Goal: Task Accomplishment & Management: Use online tool/utility

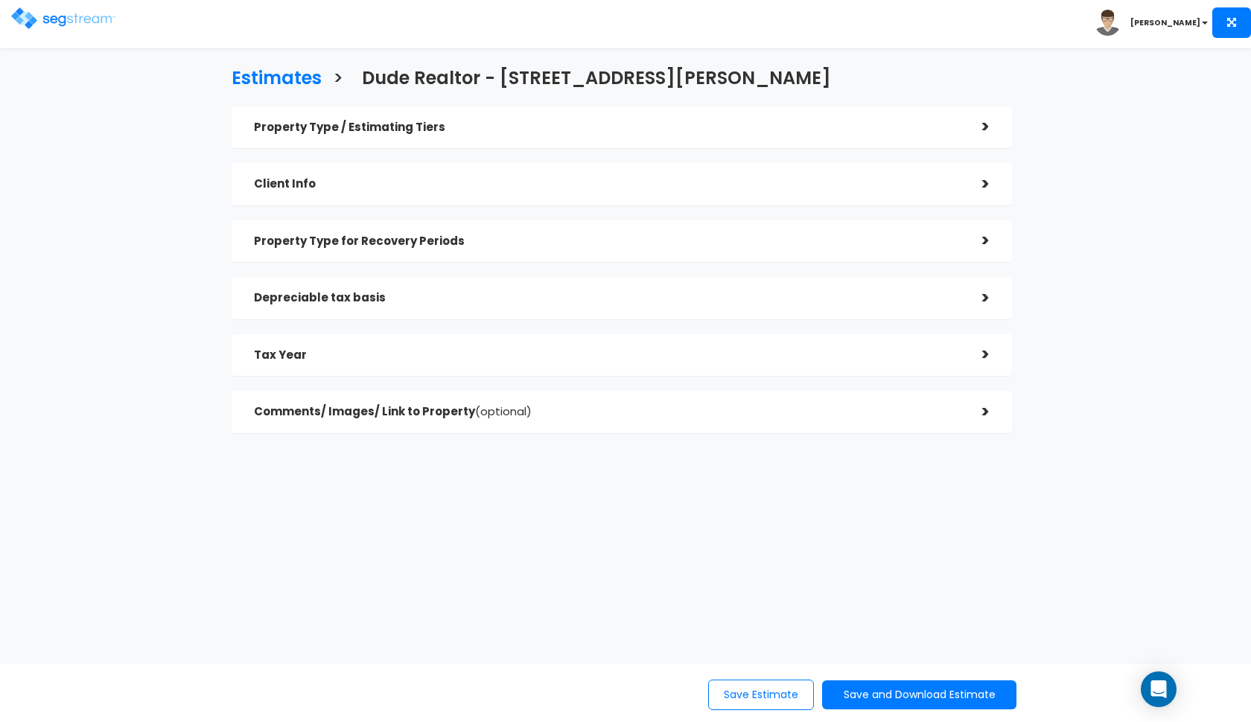
click at [44, 25] on img at bounding box center [63, 18] width 104 height 22
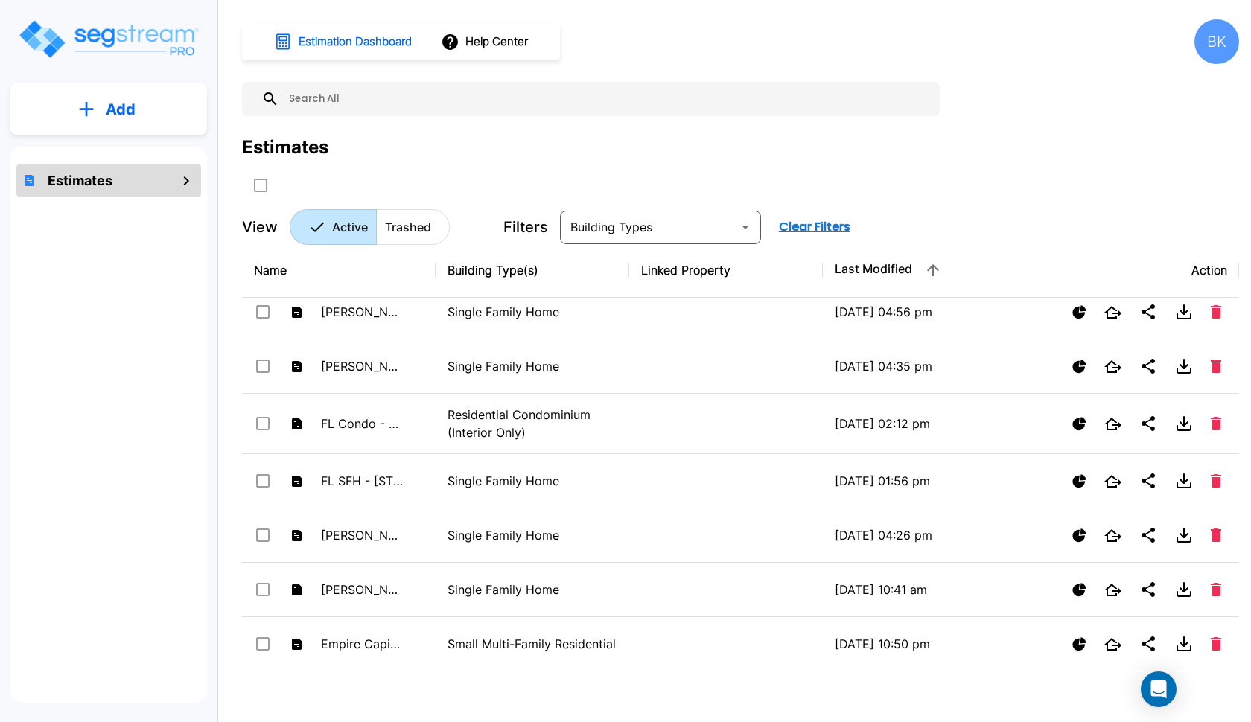
scroll to position [346, 0]
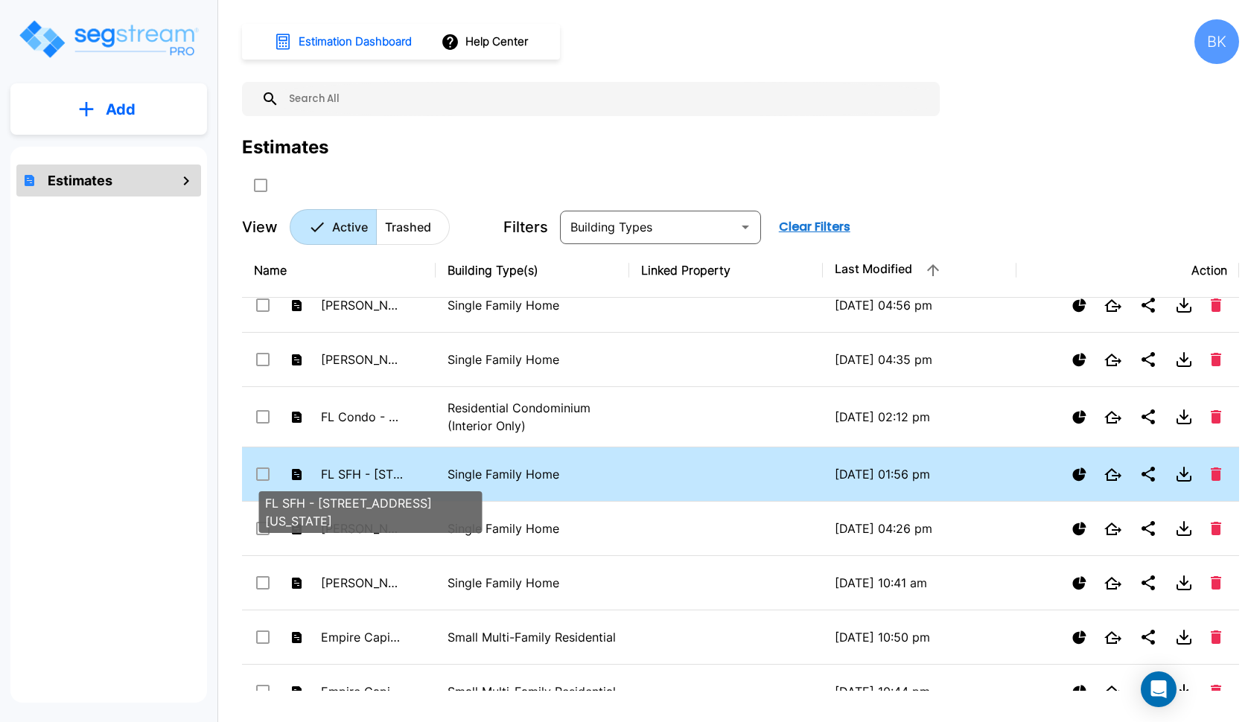
click at [397, 469] on p "FL SFH - 2425 S Florida Mango Rd" at bounding box center [362, 474] width 82 height 18
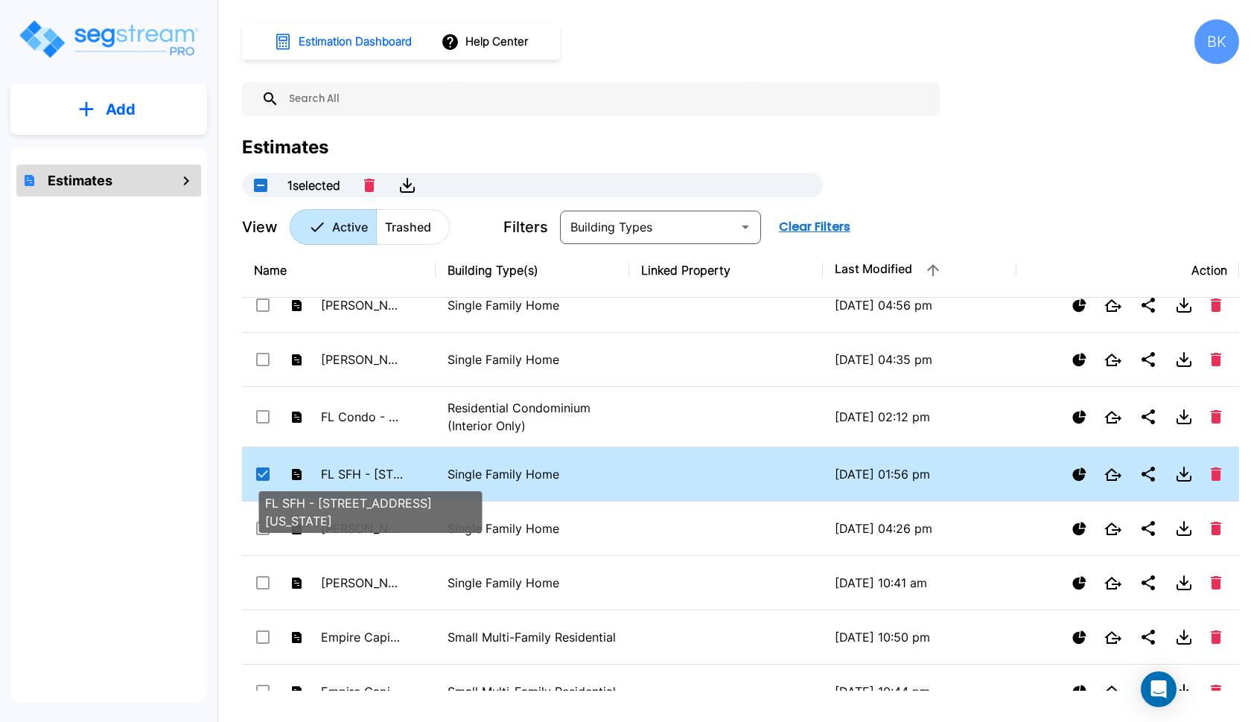
click at [397, 469] on p "FL SFH - 2425 S Florida Mango Rd" at bounding box center [362, 474] width 82 height 18
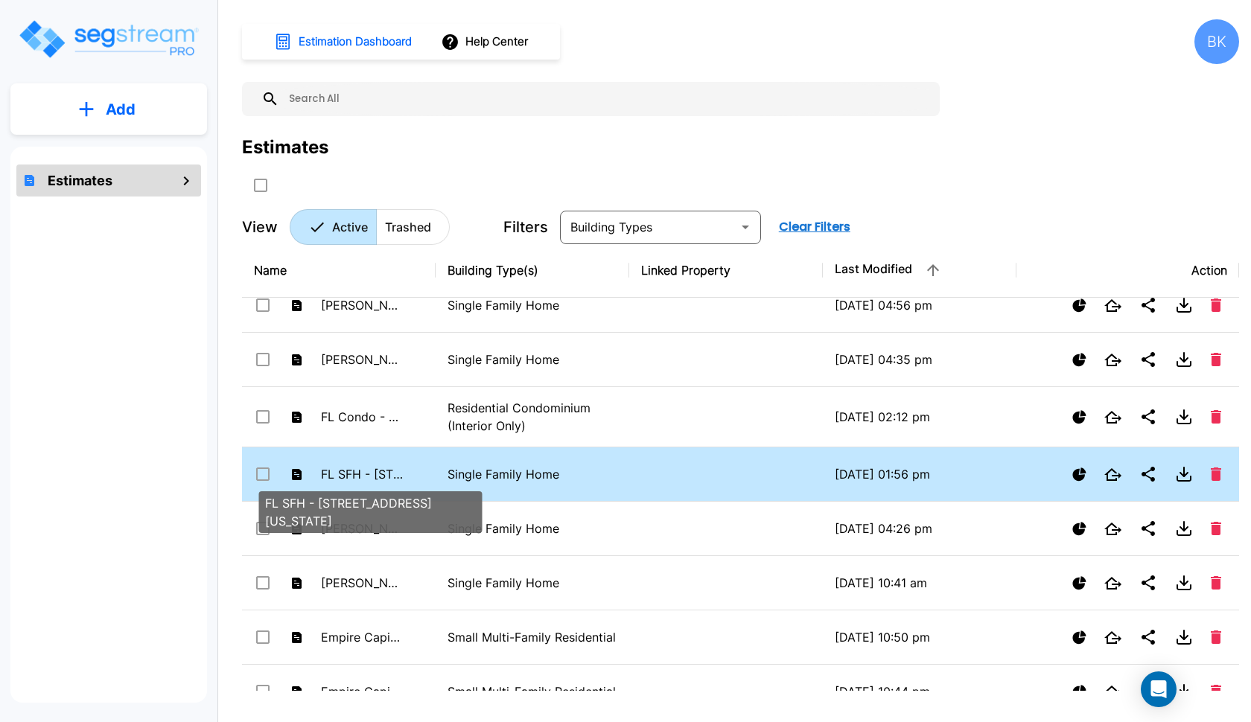
checkbox input "false"
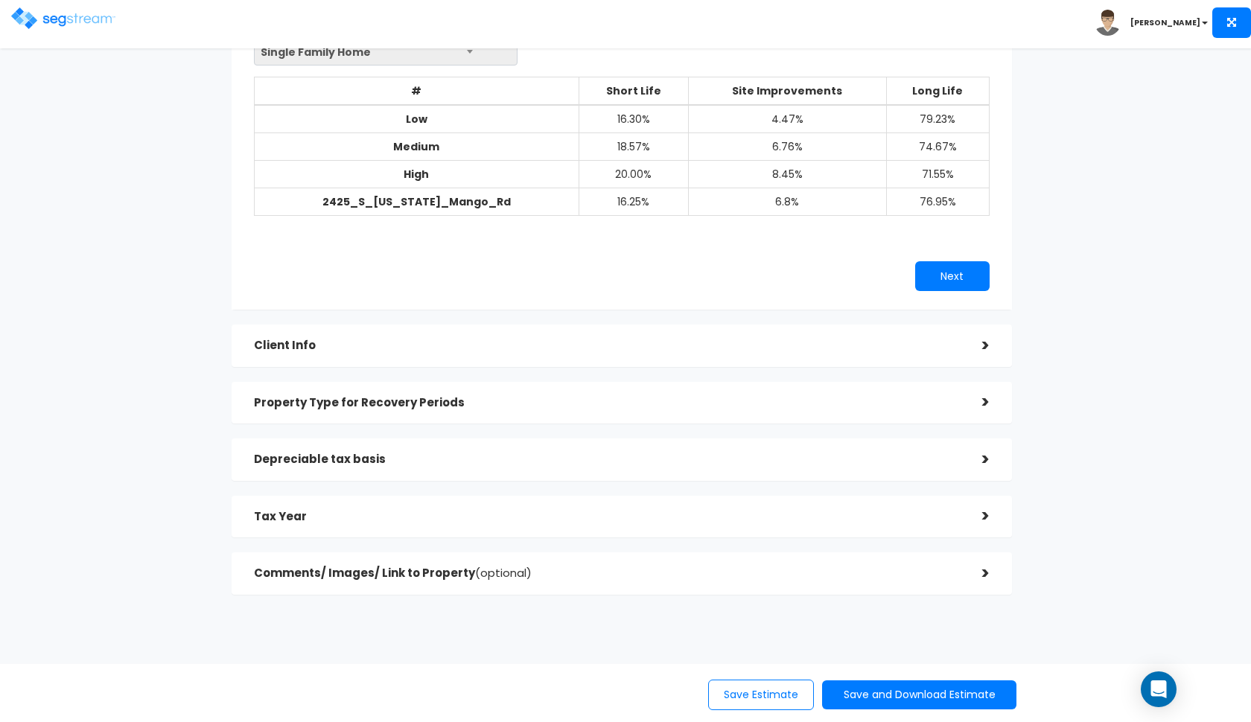
click at [713, 397] on h5 "Property Type for Recovery Periods" at bounding box center [607, 403] width 706 height 13
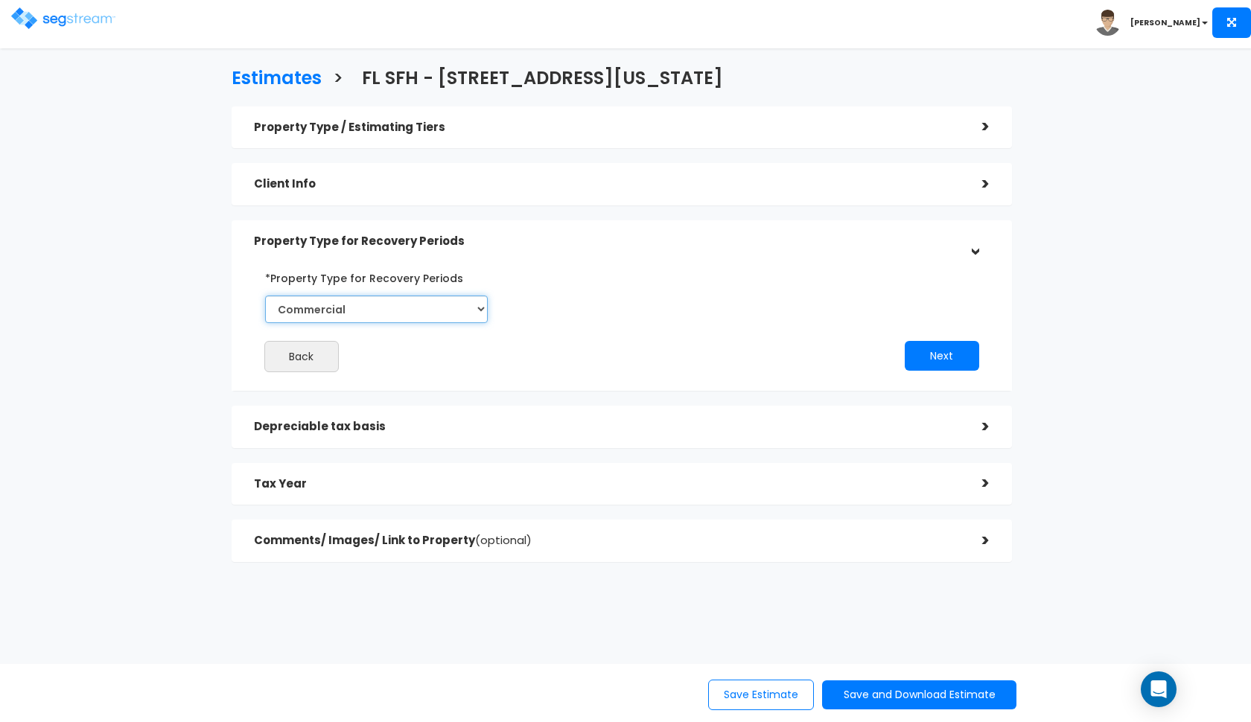
select select "Residential"
click at [933, 364] on button "Next" at bounding box center [942, 356] width 74 height 30
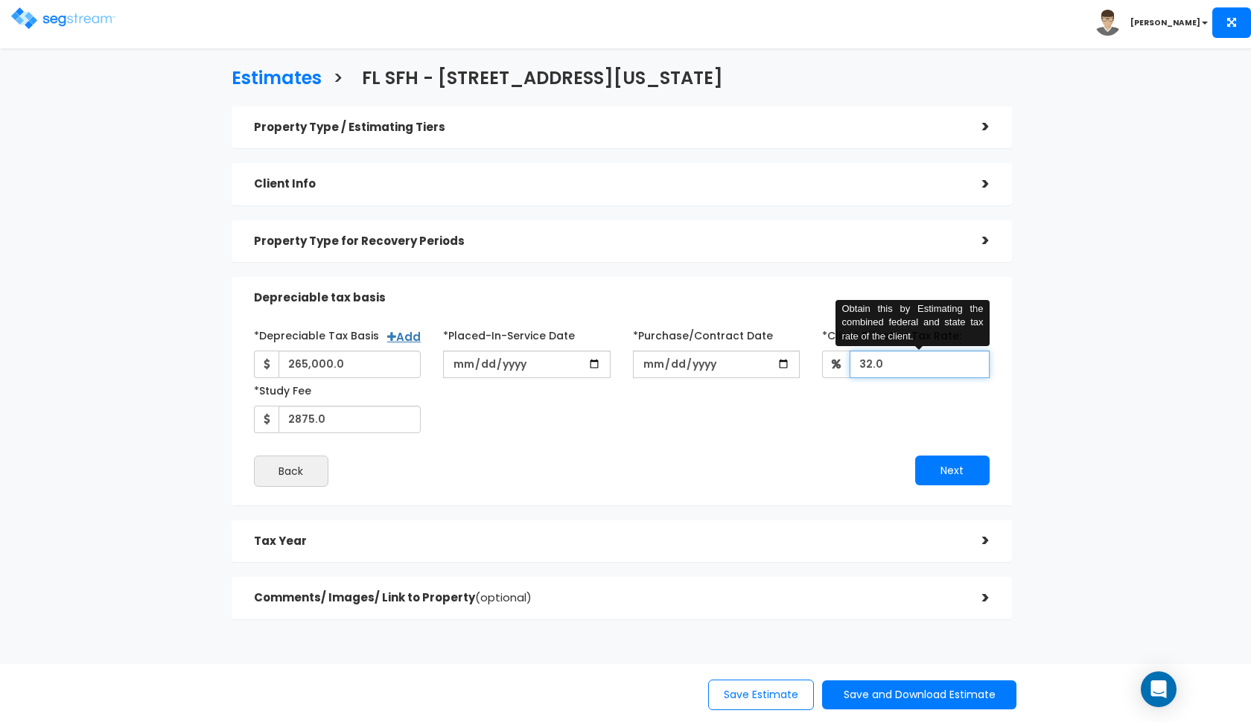
click at [872, 365] on input "32.0" at bounding box center [920, 365] width 140 height 28
type input "35"
click at [933, 466] on button "Next" at bounding box center [952, 471] width 74 height 30
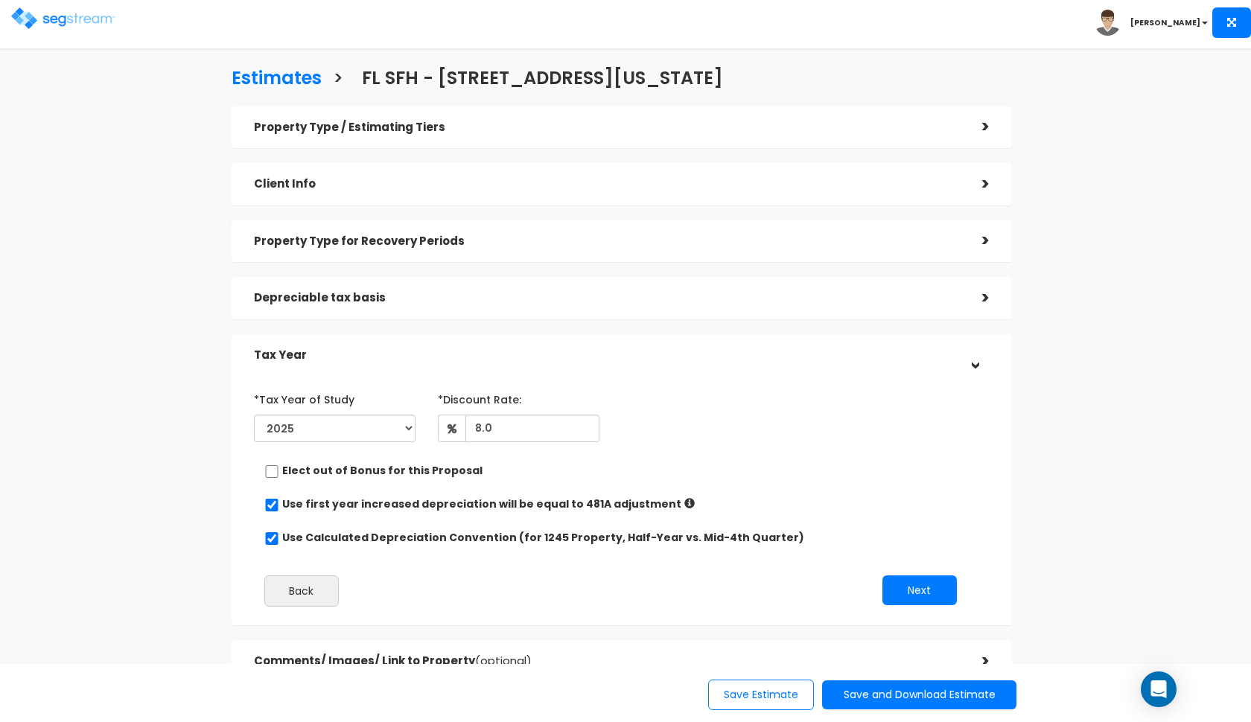
click at [750, 239] on h5 "Property Type for Recovery Periods" at bounding box center [607, 241] width 706 height 13
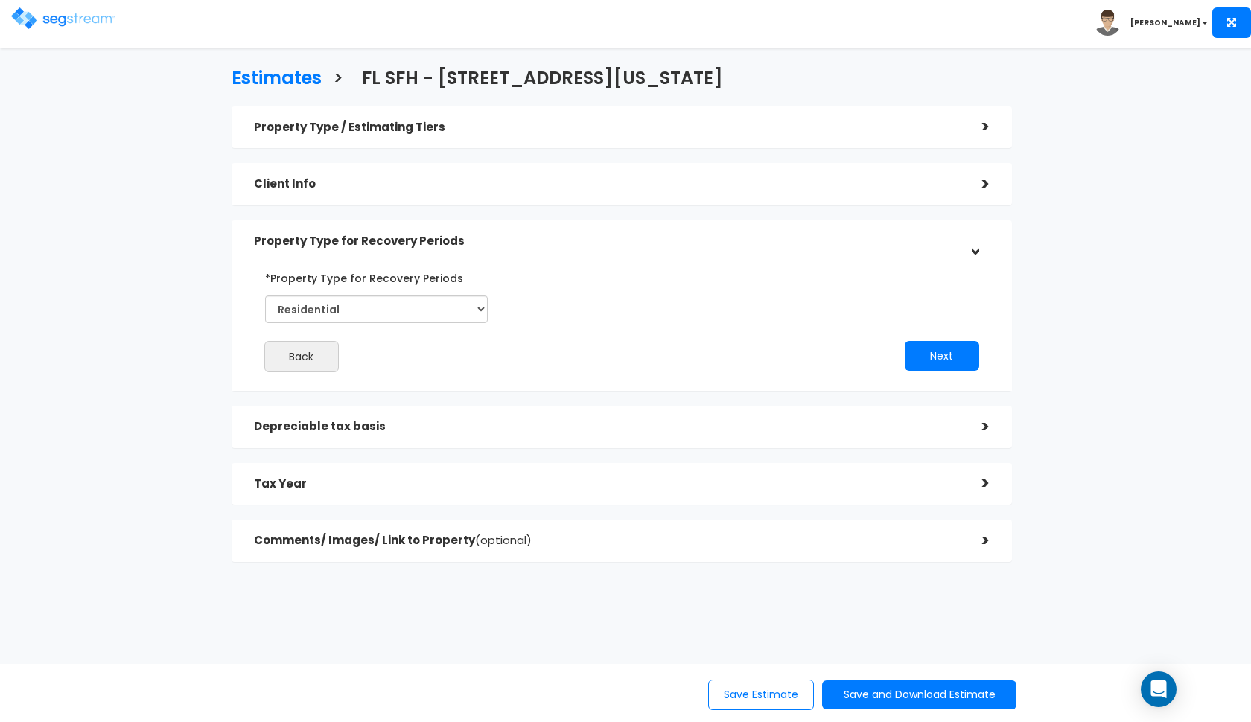
click at [750, 239] on h5 "Property Type for Recovery Periods" at bounding box center [607, 241] width 706 height 13
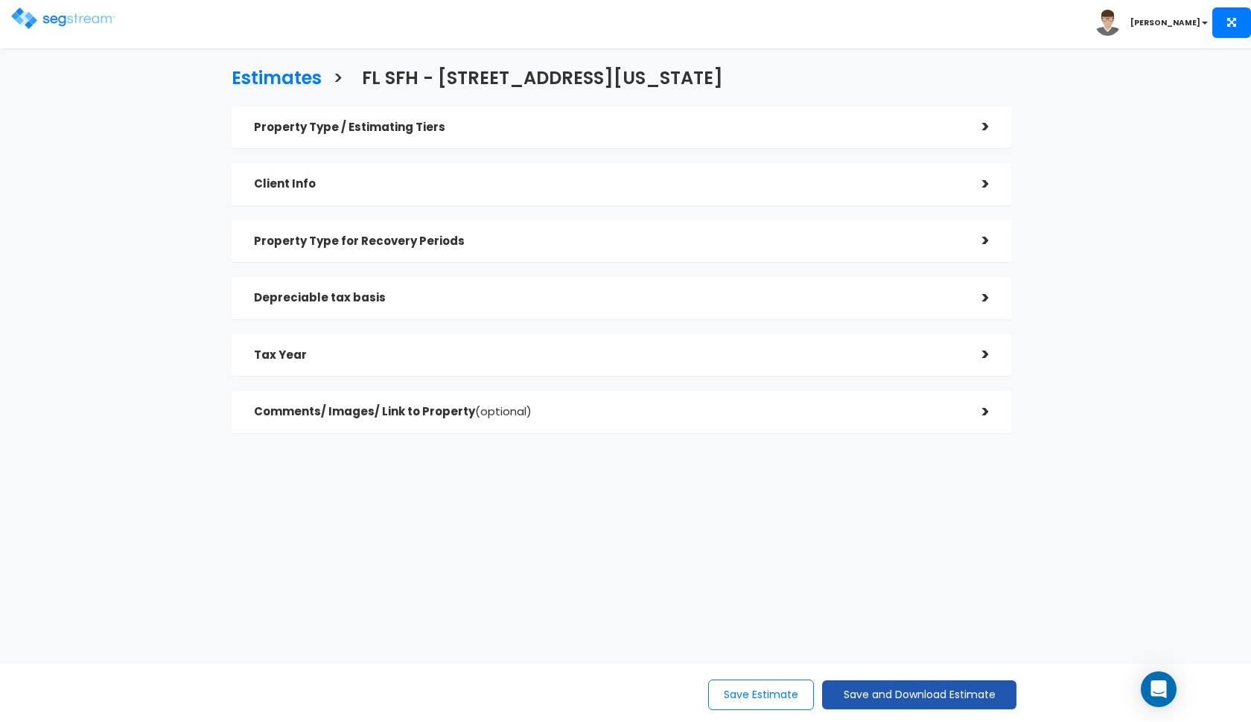
click at [862, 694] on button "Save and Download Estimate" at bounding box center [919, 695] width 194 height 29
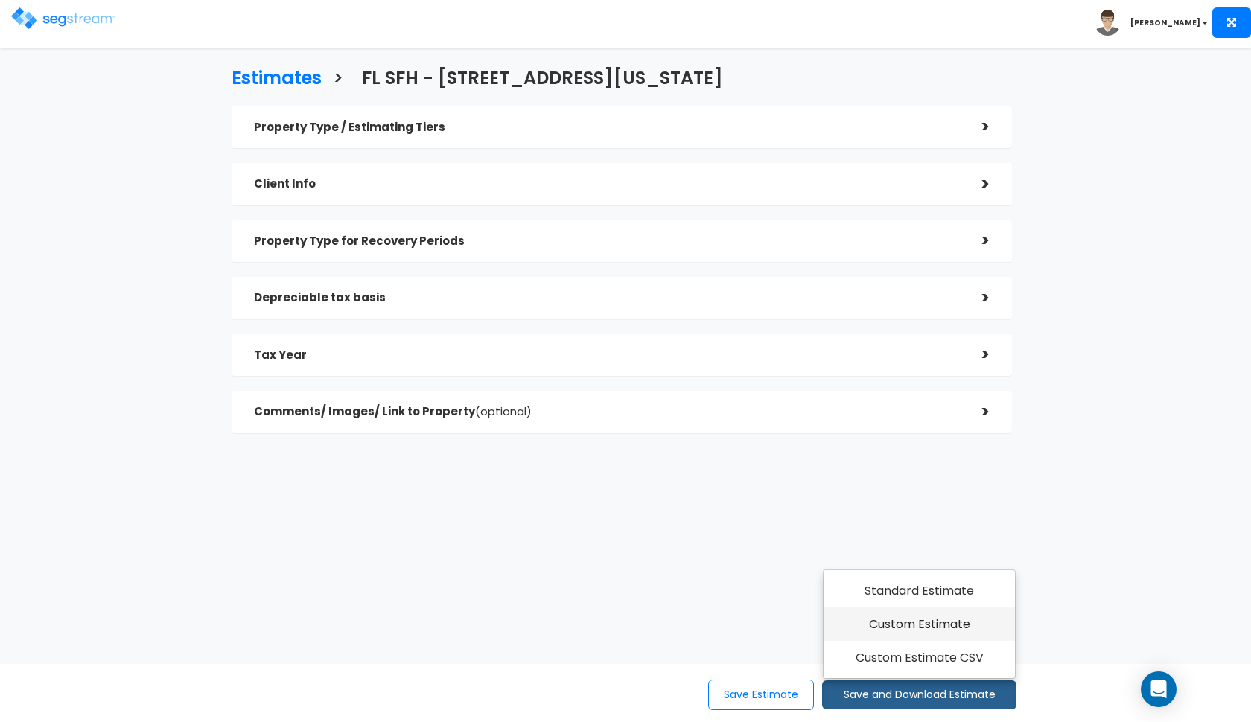
click at [909, 629] on link "Custom Estimate" at bounding box center [919, 625] width 191 height 34
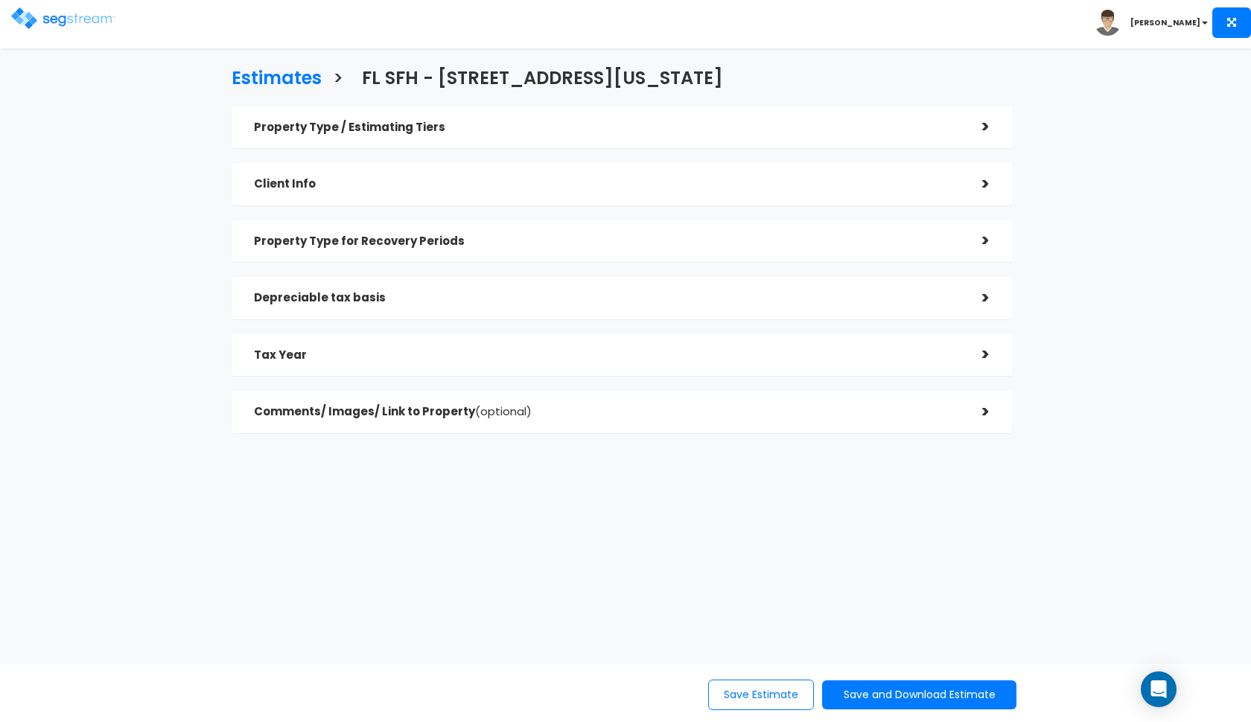
click at [77, 22] on img at bounding box center [63, 18] width 104 height 22
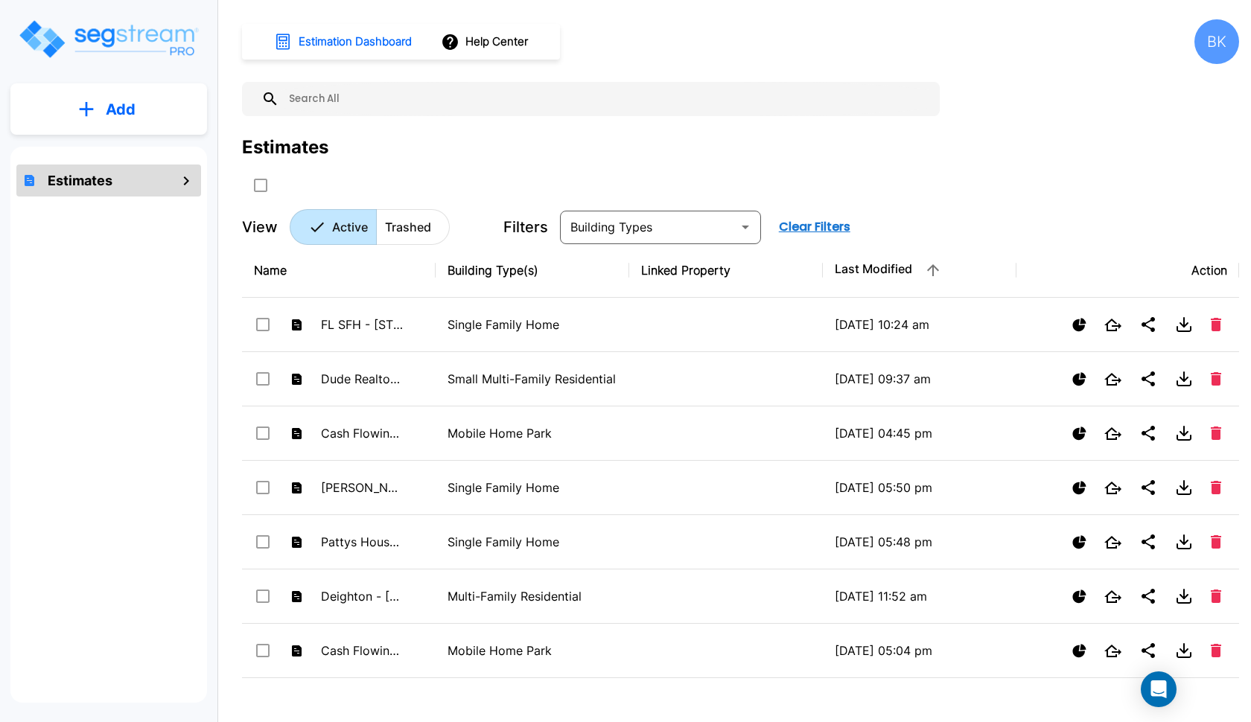
click at [151, 118] on button "Add" at bounding box center [108, 109] width 197 height 43
click at [125, 154] on p "Add Estimate" at bounding box center [118, 150] width 76 height 18
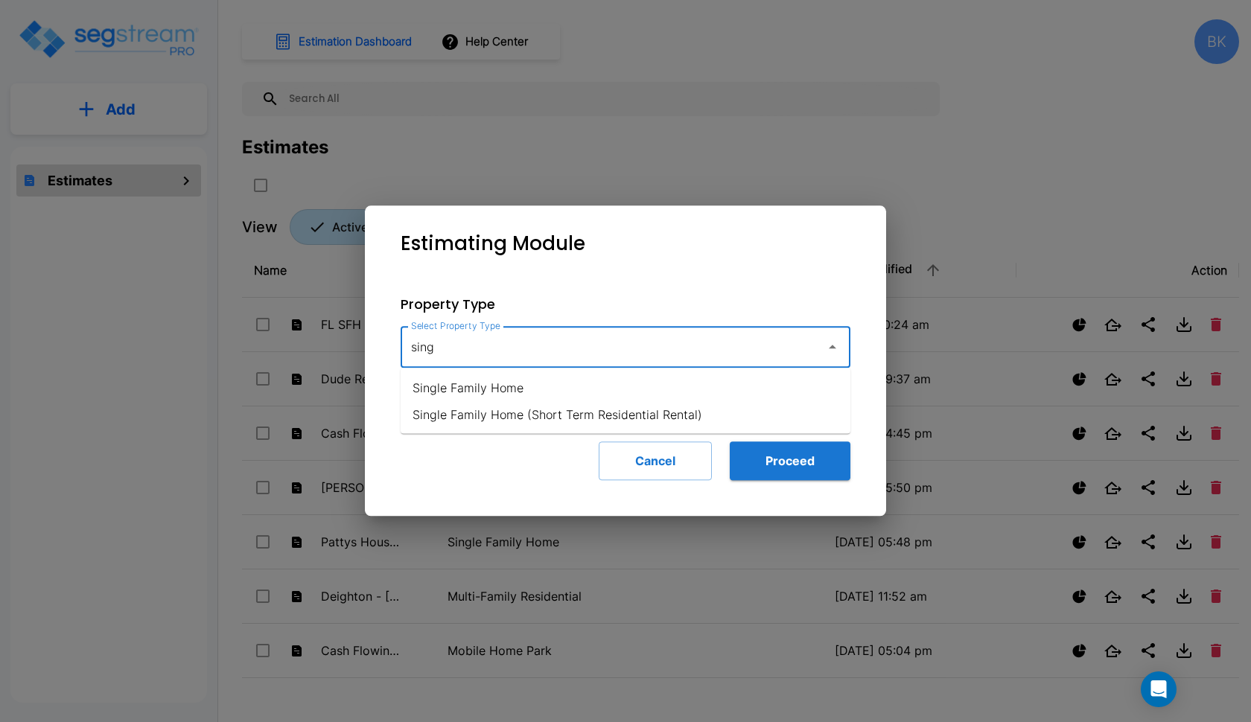
click at [505, 398] on li "Single Family Home" at bounding box center [626, 388] width 450 height 27
type input "Single Family Home"
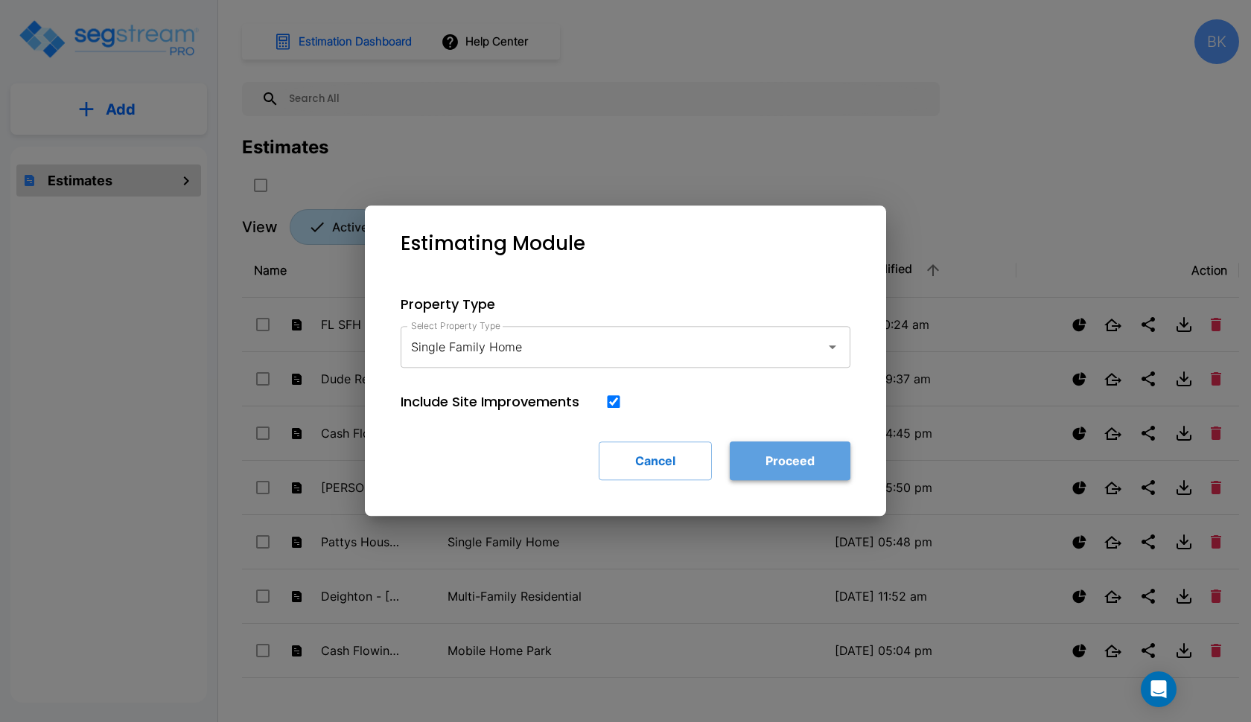
click at [771, 480] on button "Proceed" at bounding box center [790, 461] width 121 height 39
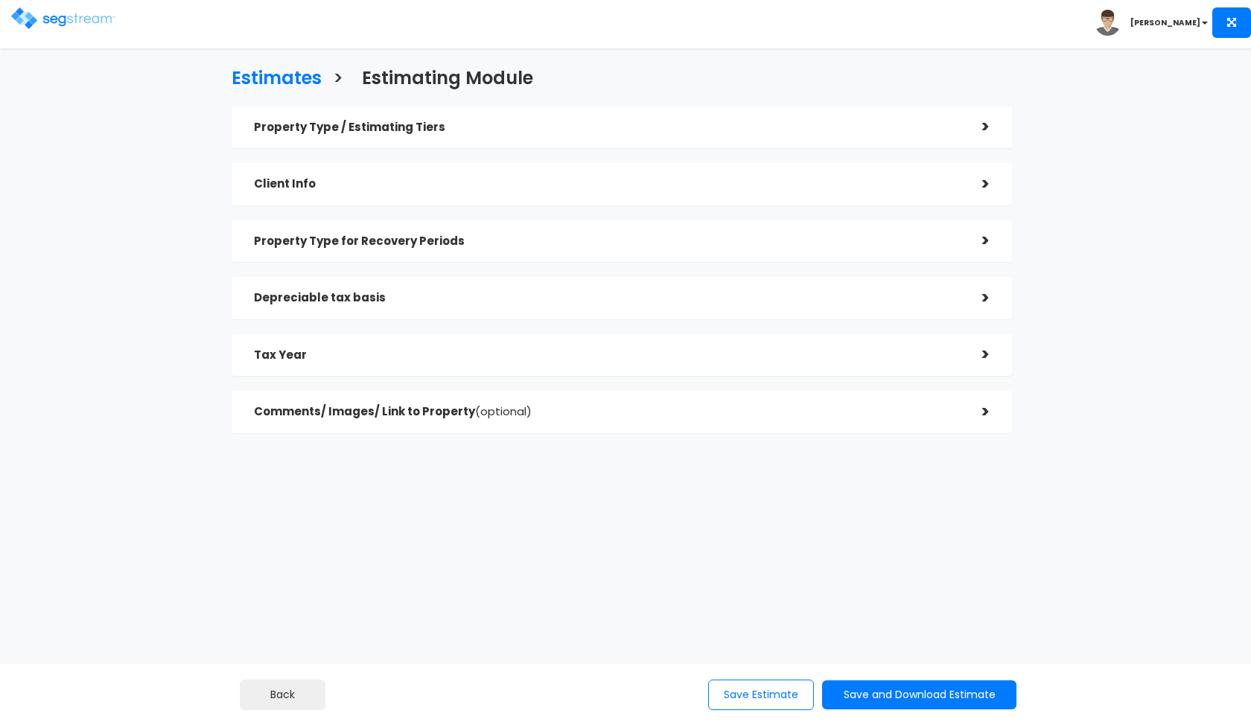
checkbox input "true"
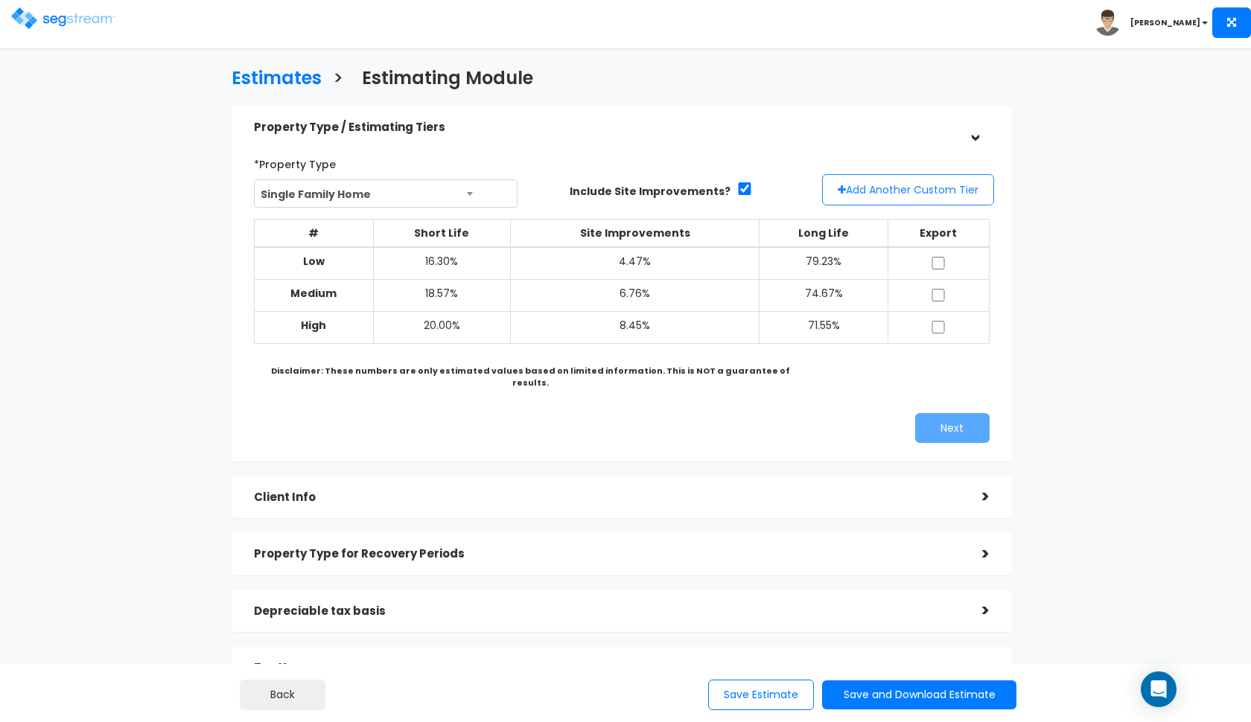
click at [885, 185] on button "Add Another Custom Tier" at bounding box center [908, 189] width 172 height 31
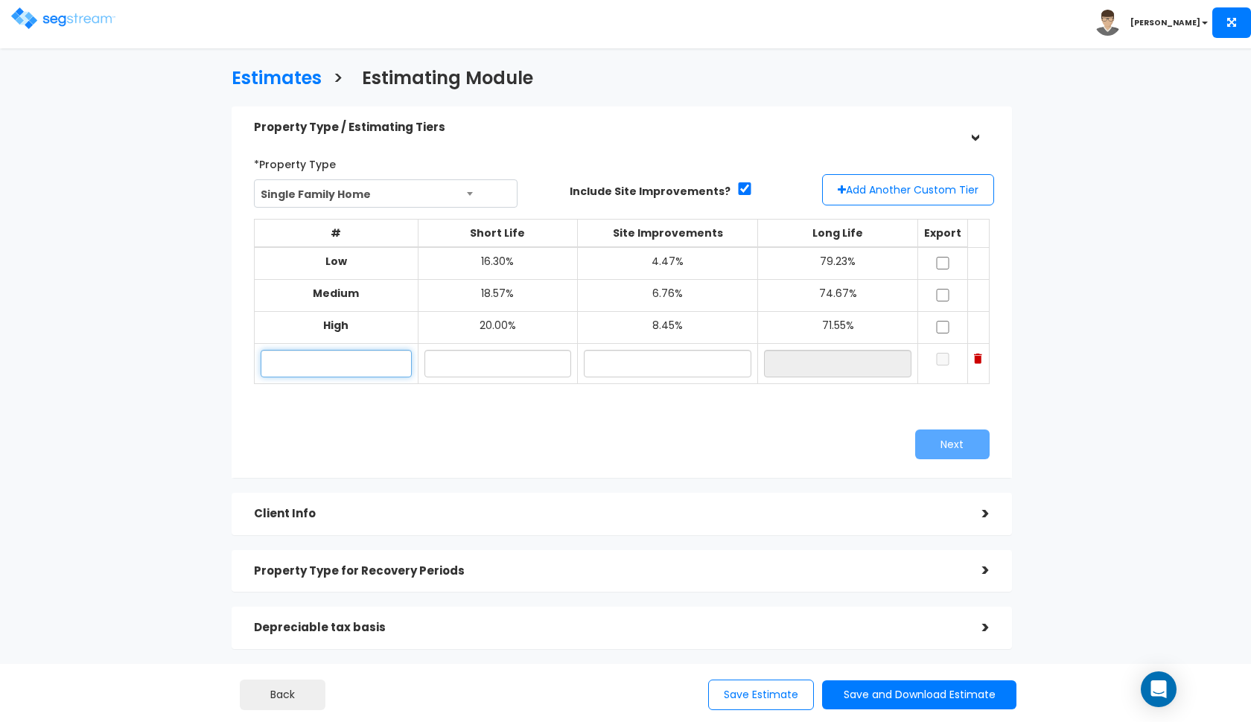
click at [307, 357] on input "text" at bounding box center [336, 364] width 151 height 28
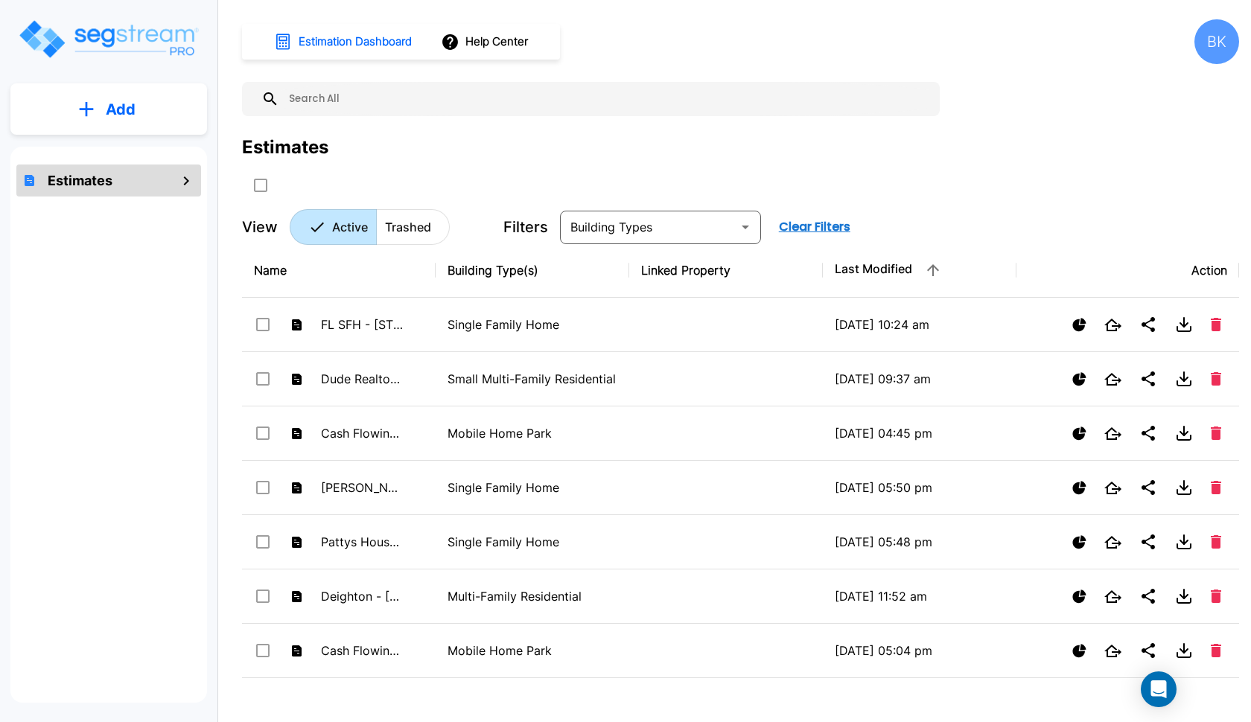
click at [153, 115] on button "Add" at bounding box center [108, 109] width 197 height 43
click at [114, 160] on button "Add Estimate" at bounding box center [109, 151] width 110 height 30
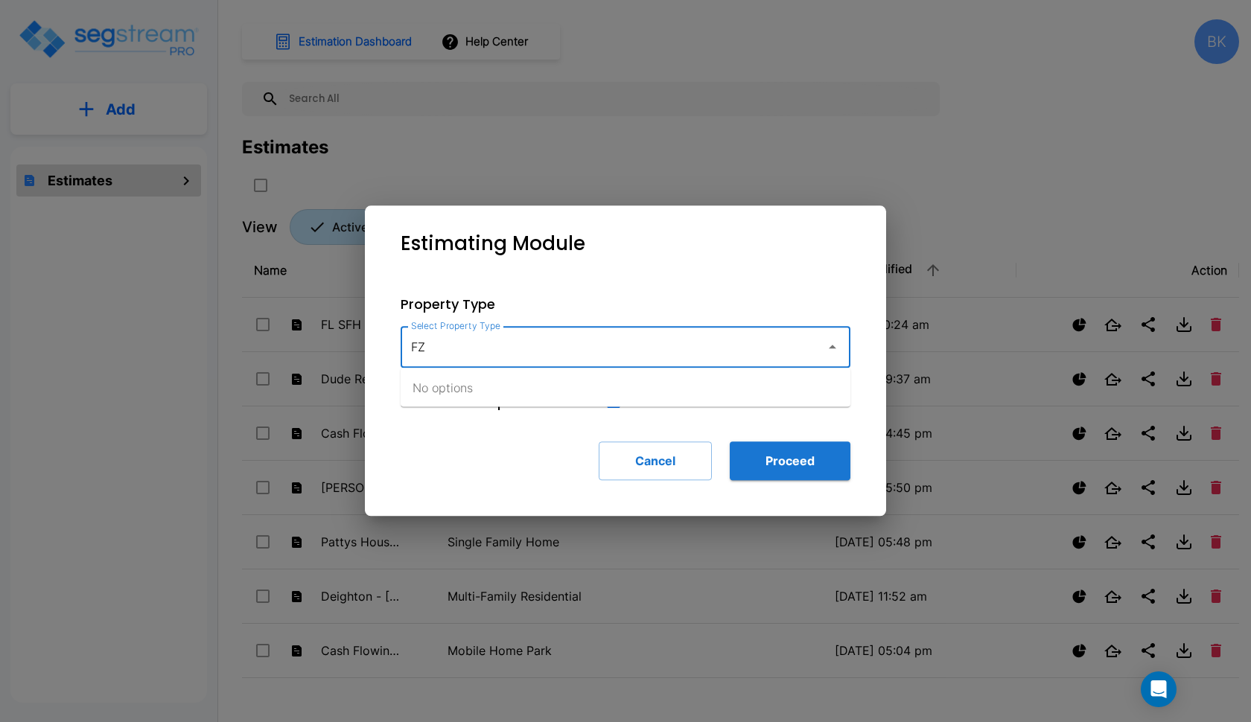
type input "F"
click at [505, 387] on li "Single Family Home" at bounding box center [626, 388] width 450 height 27
type input "Single Family Home"
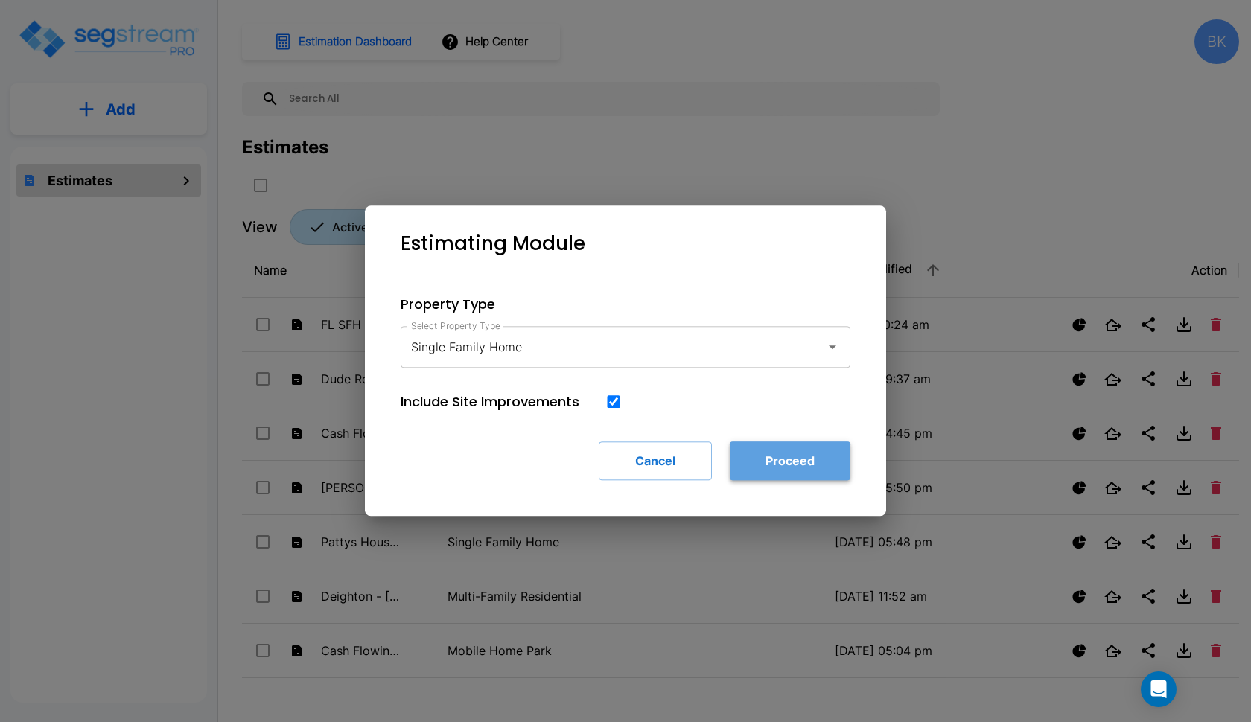
click at [759, 460] on button "Proceed" at bounding box center [790, 461] width 121 height 39
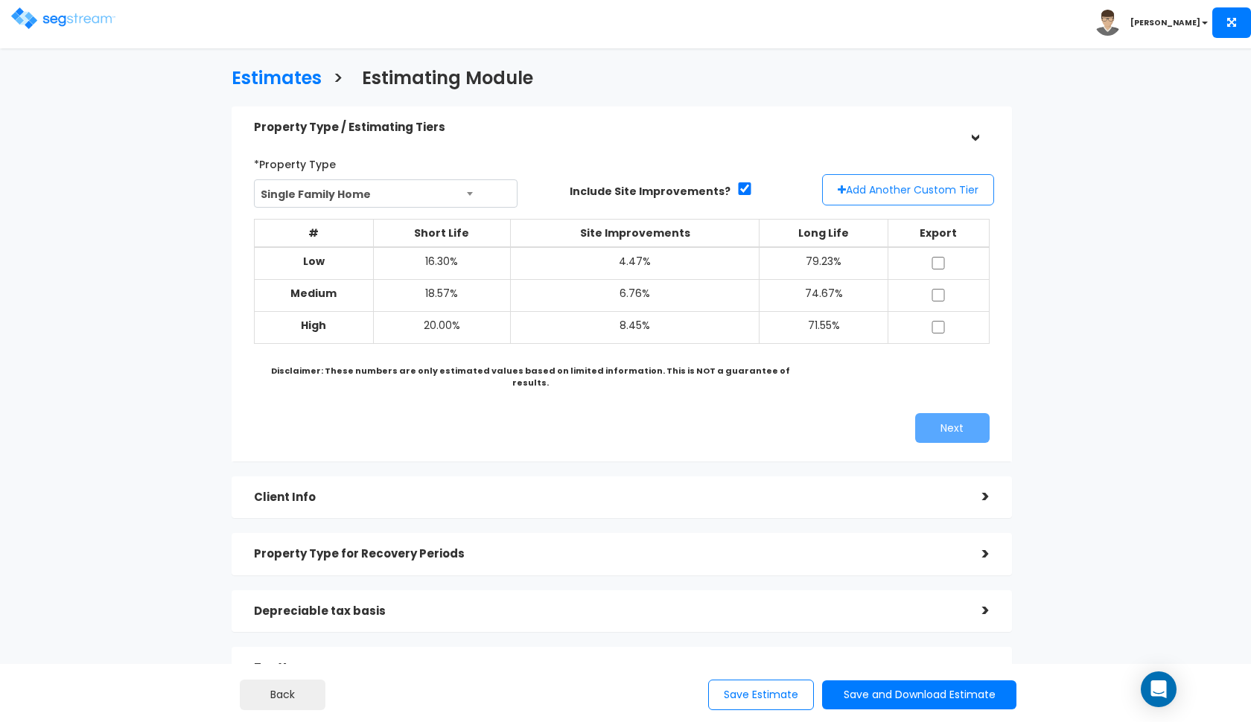
click at [874, 194] on button "Add Another Custom Tier" at bounding box center [908, 189] width 172 height 31
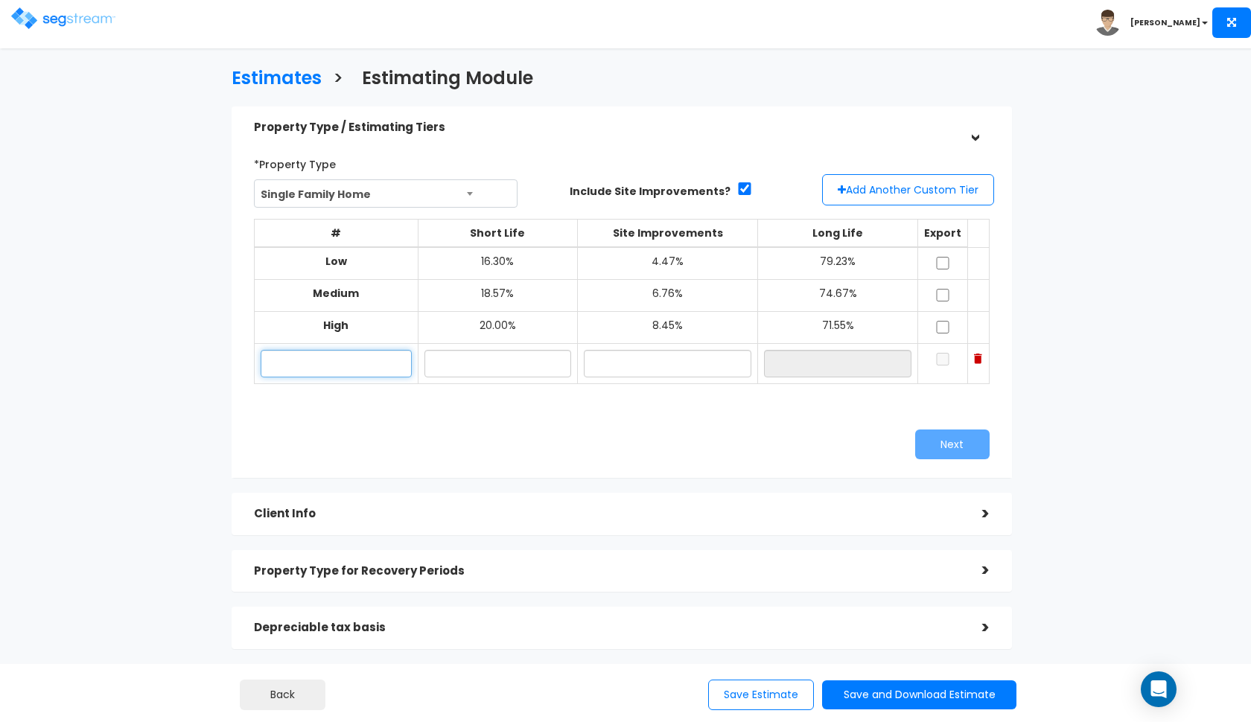
click at [354, 357] on input "text" at bounding box center [336, 364] width 151 height 28
type input "101 Briargate Look"
type input "16.25%"
click at [667, 360] on input "text" at bounding box center [668, 364] width 168 height 28
type input "6.80%"
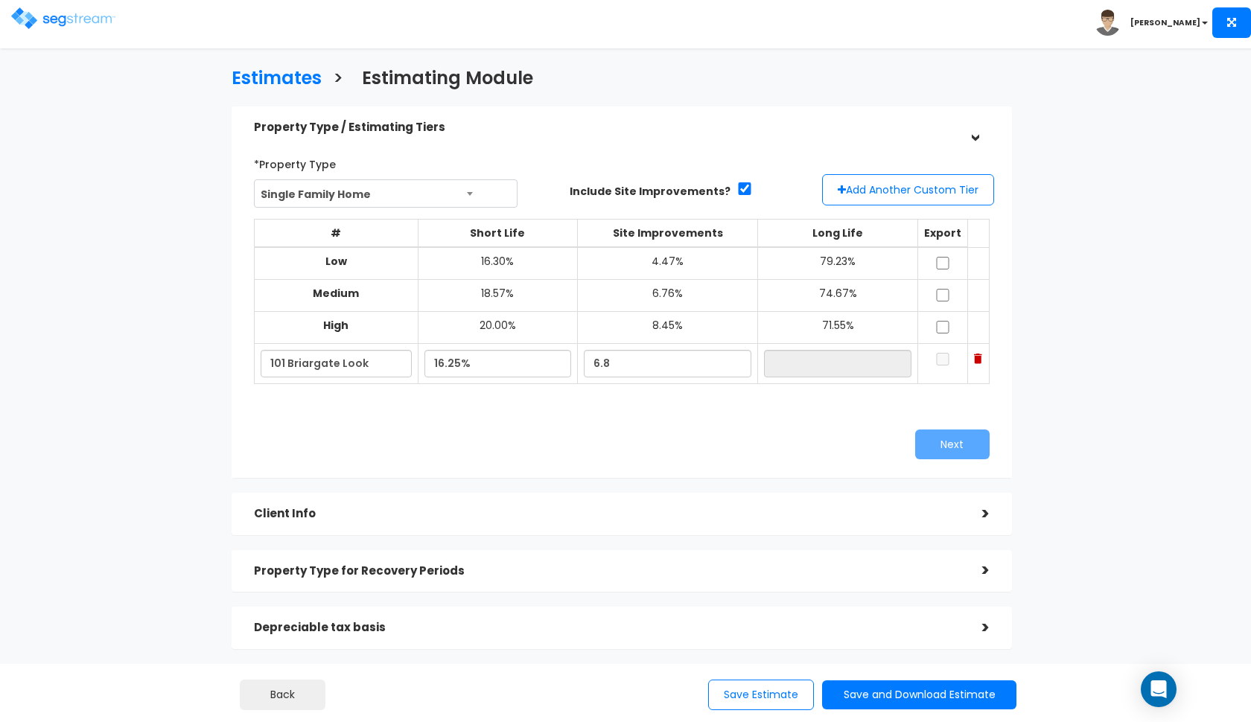
type input "76.95%"
click at [708, 430] on div "Next" at bounding box center [811, 445] width 379 height 30
click at [944, 261] on input "checkbox" at bounding box center [942, 263] width 15 height 13
checkbox input "true"
click at [947, 296] on input "checkbox" at bounding box center [942, 295] width 15 height 13
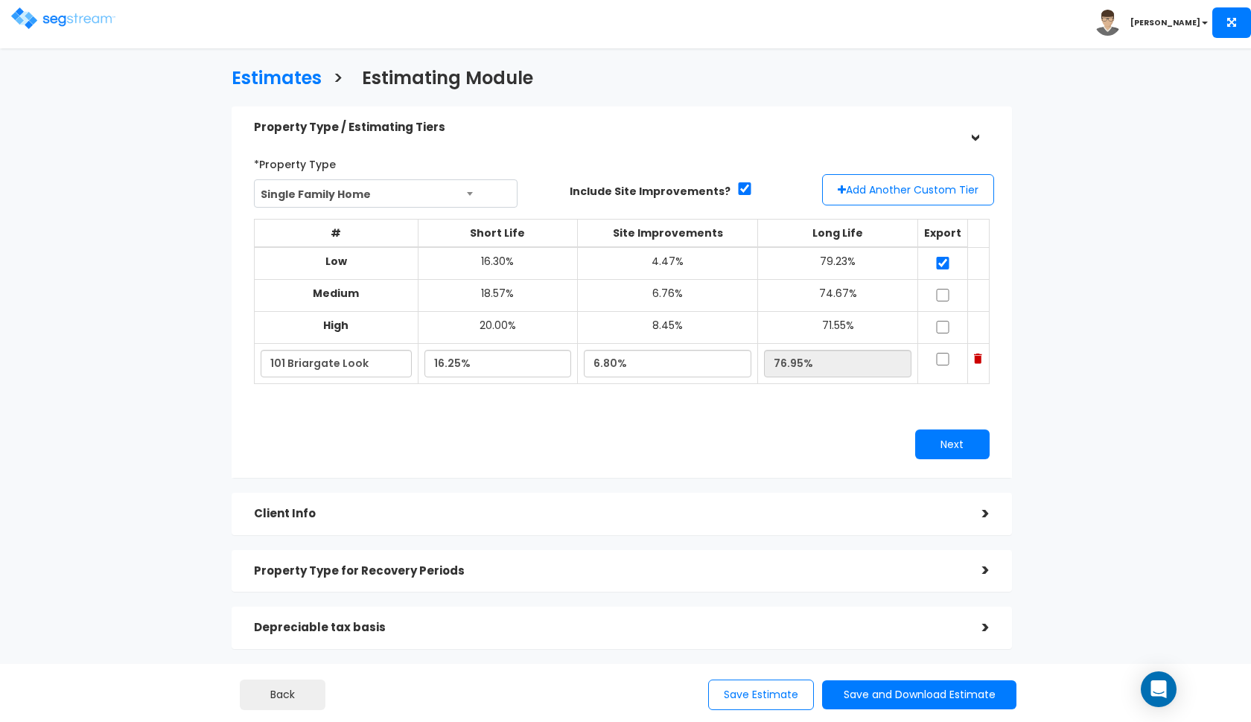
checkbox input "true"
click at [947, 323] on input "checkbox" at bounding box center [942, 327] width 15 height 13
checkbox input "true"
click at [945, 354] on input "checkbox" at bounding box center [942, 359] width 15 height 13
checkbox input "true"
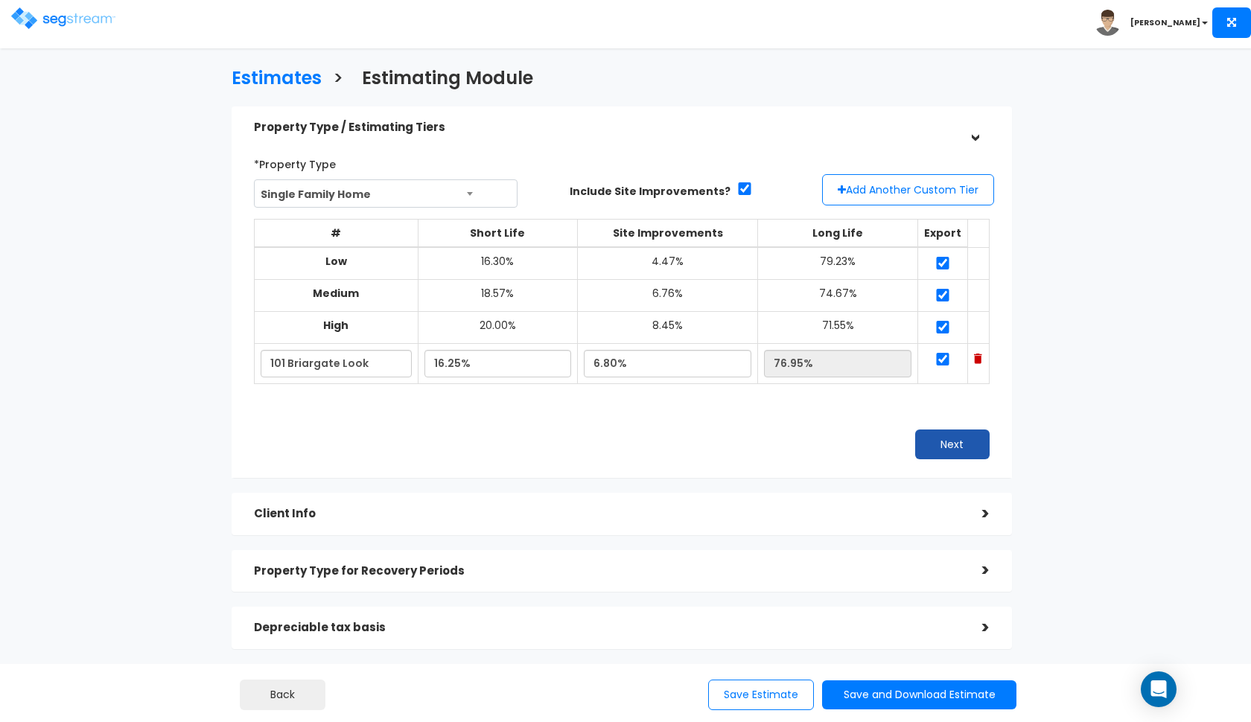
click at [945, 438] on button "Next" at bounding box center [952, 445] width 74 height 30
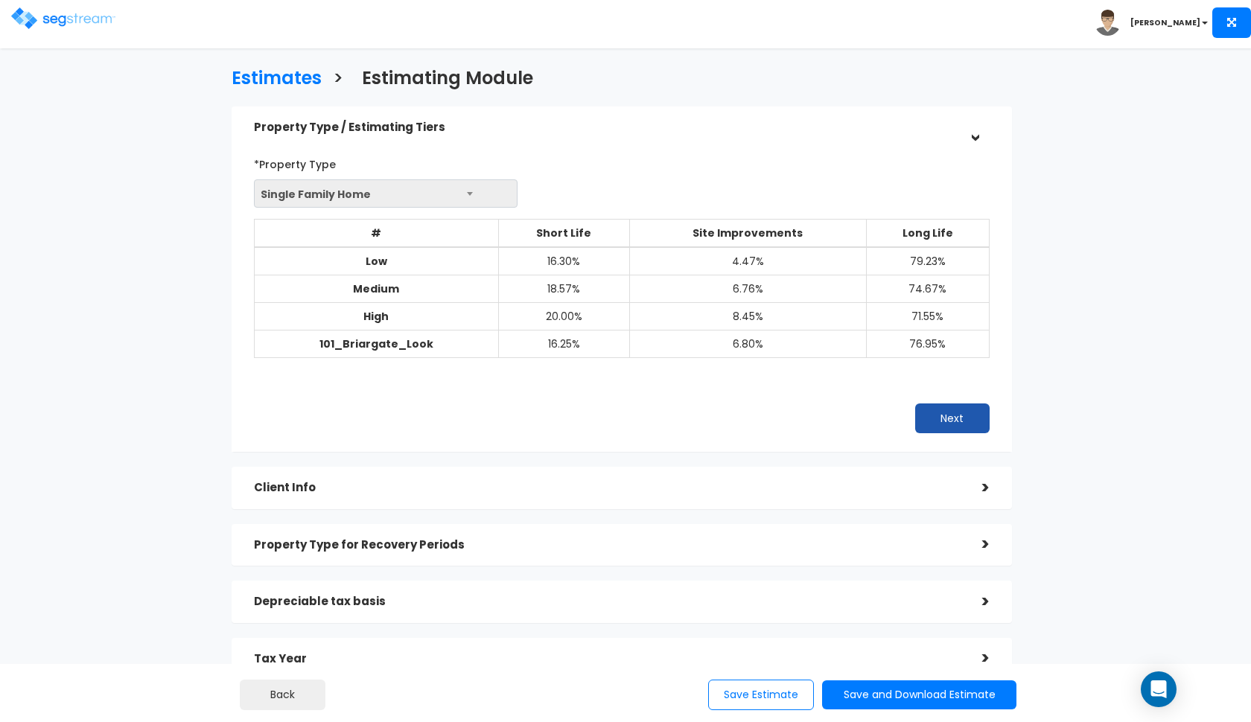
click at [938, 415] on button "Next" at bounding box center [952, 419] width 74 height 30
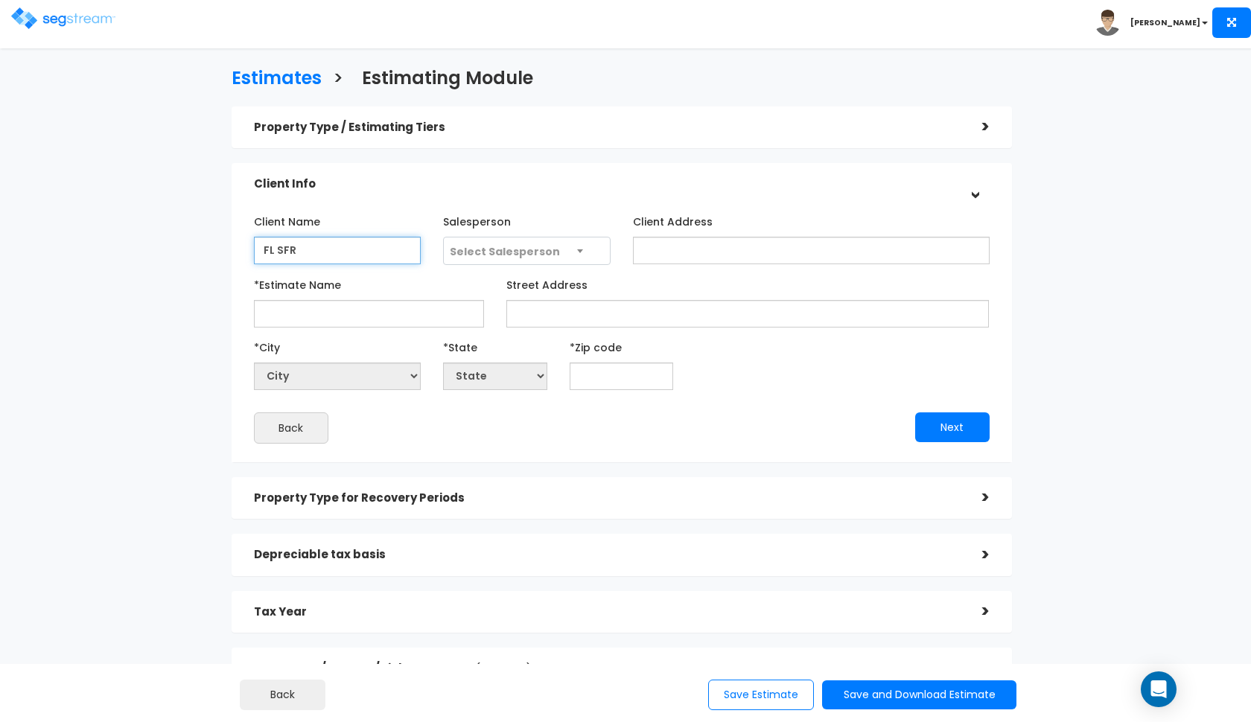
type input "FL SFR"
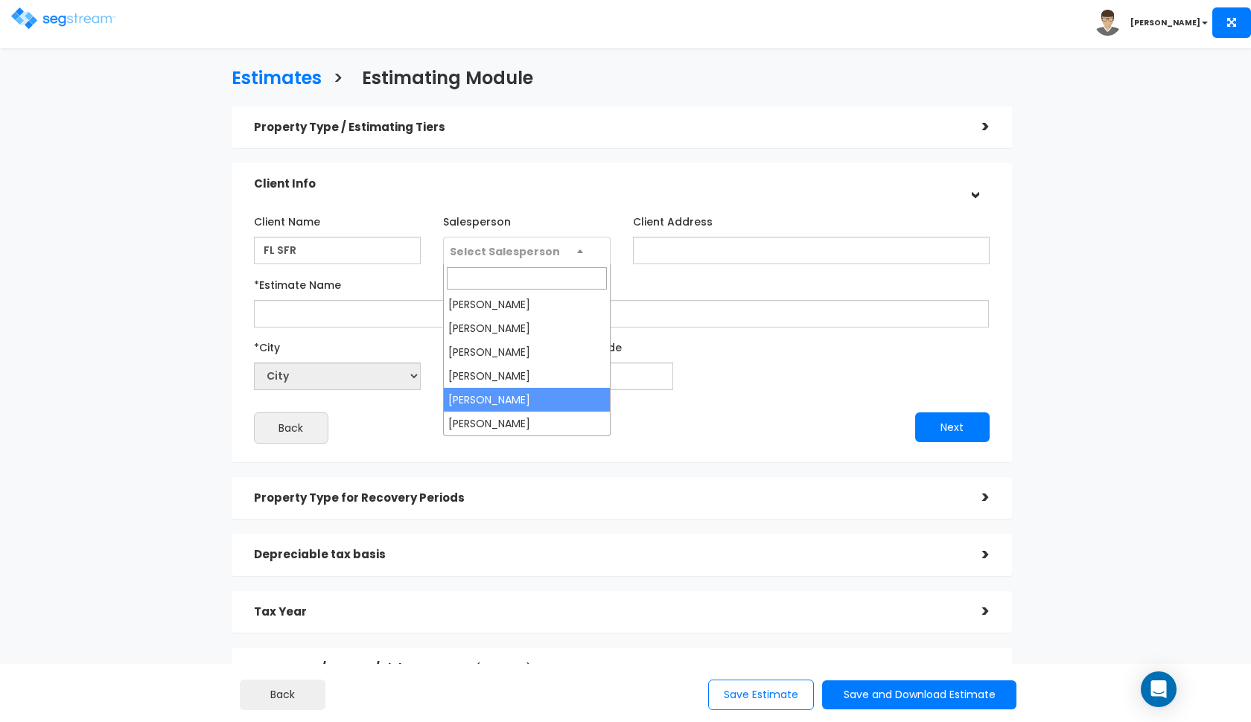
select select "190"
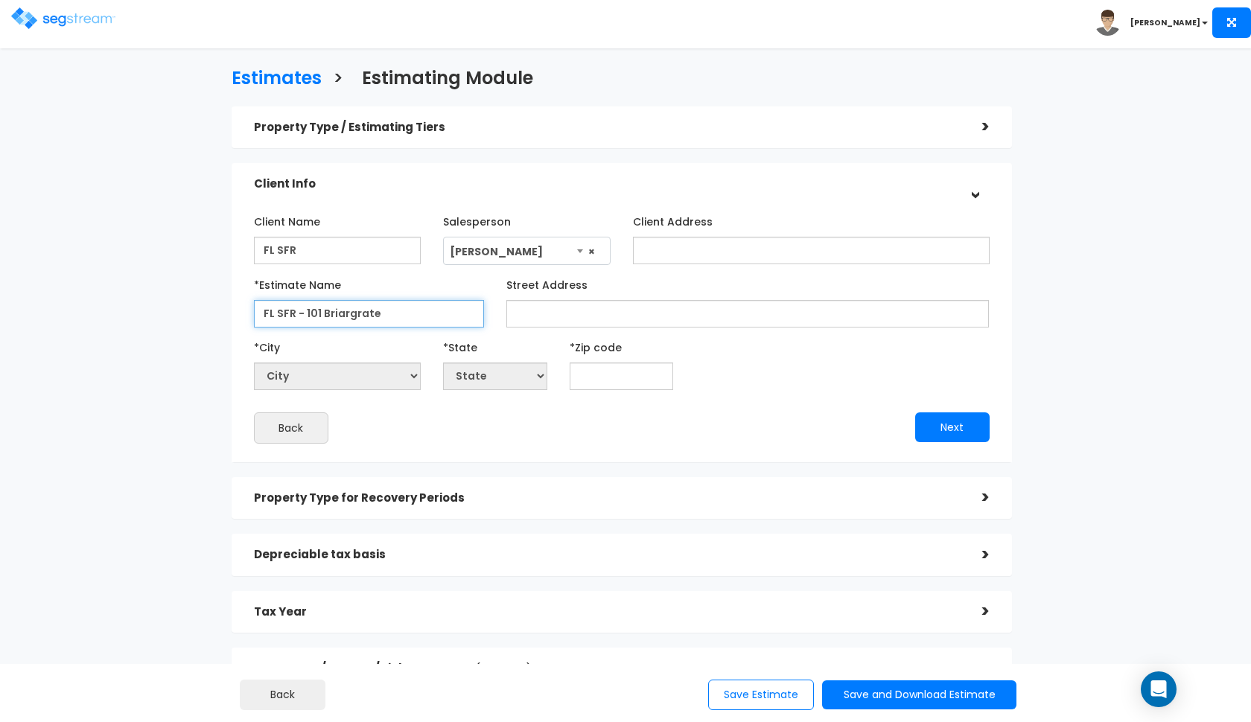
click at [358, 307] on input "FL SFR - 101 Briargrate" at bounding box center [369, 314] width 230 height 28
type input "FL SFR - 101 Briargate Look"
paste input "101 Briargate Look"
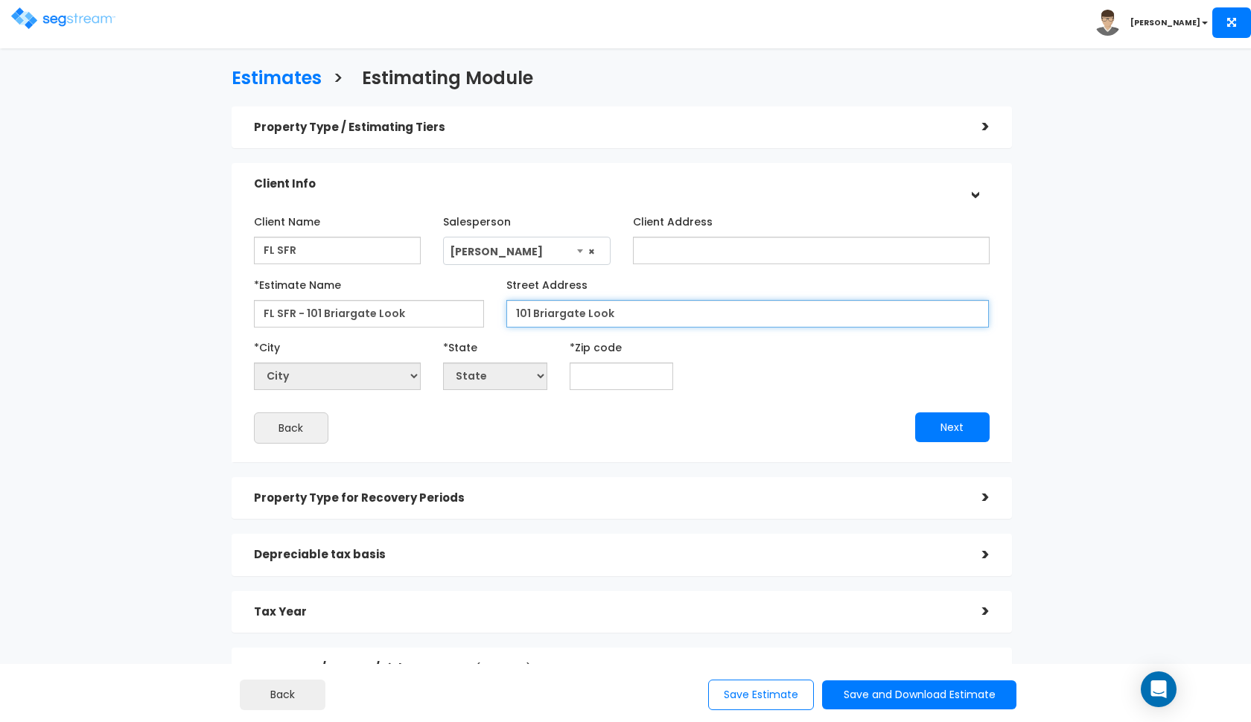
type input "101 Briargate Look"
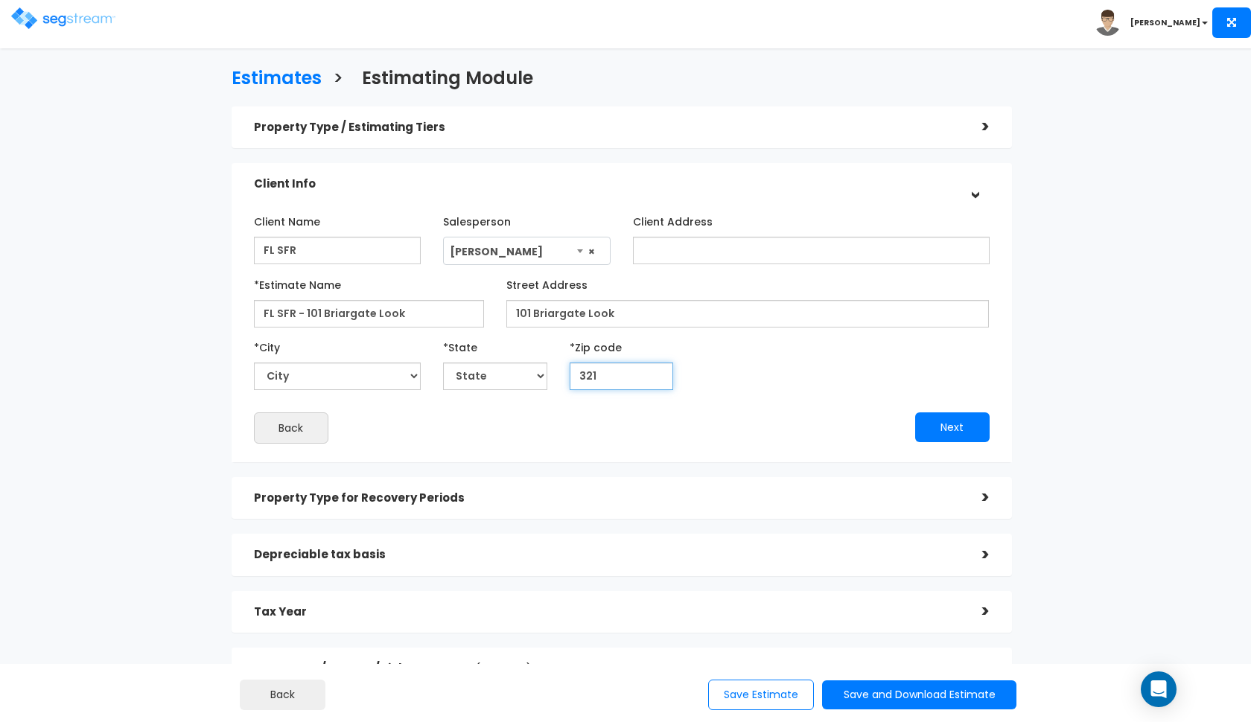
type input "3217"
select select "FL"
type input "32174"
click at [932, 423] on button "Next" at bounding box center [952, 428] width 74 height 30
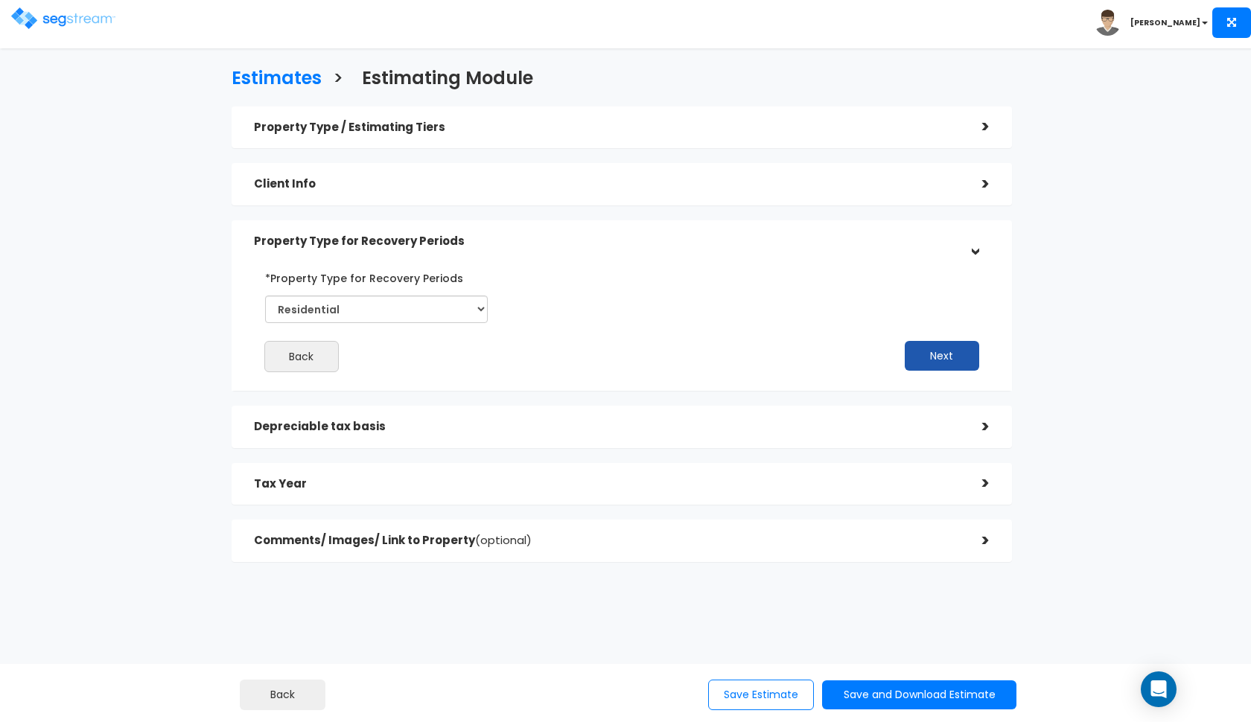
click at [912, 360] on button "Next" at bounding box center [942, 356] width 74 height 30
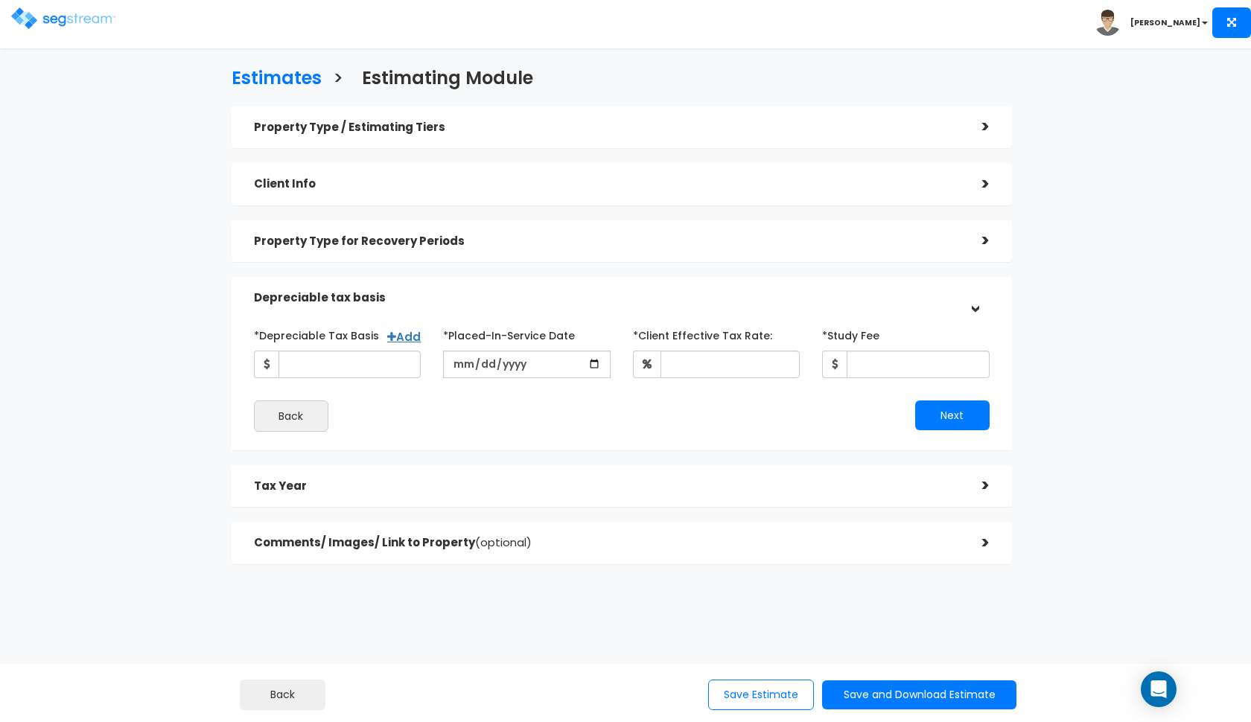
click at [728, 253] on div "Property Type for Recovery Periods" at bounding box center [607, 242] width 706 height 28
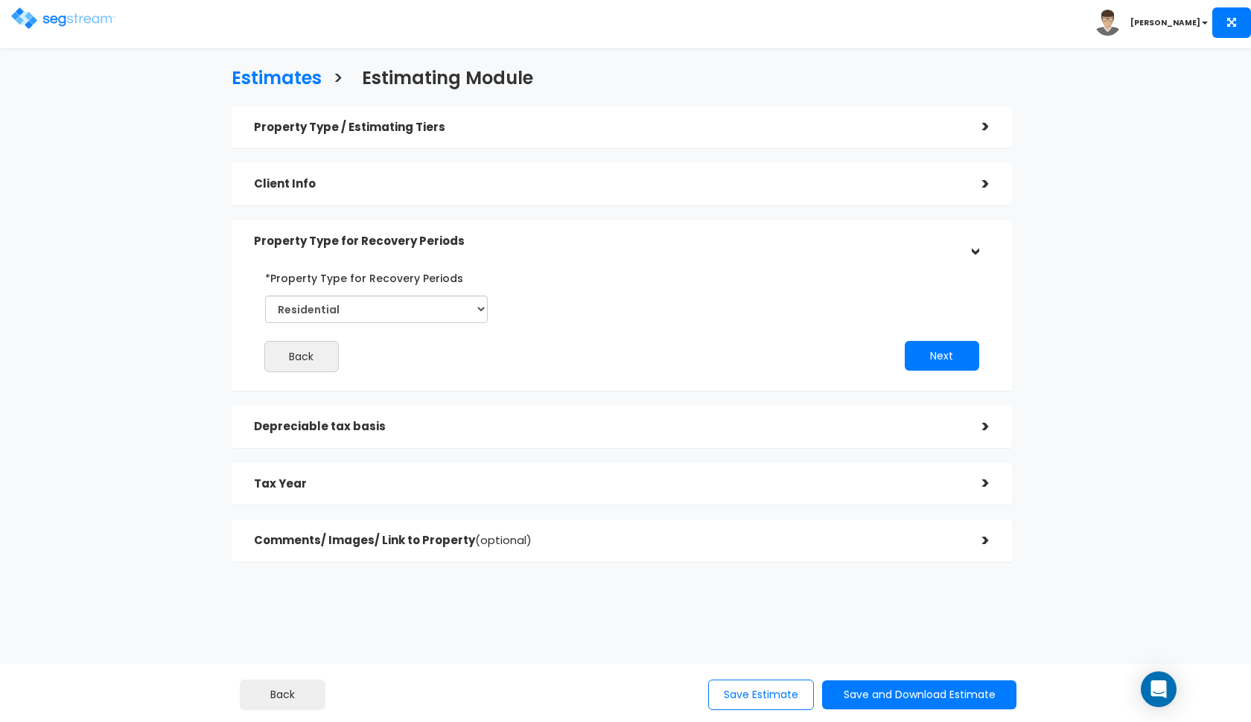
click at [728, 253] on div "Property Type for Recovery Periods" at bounding box center [607, 242] width 706 height 28
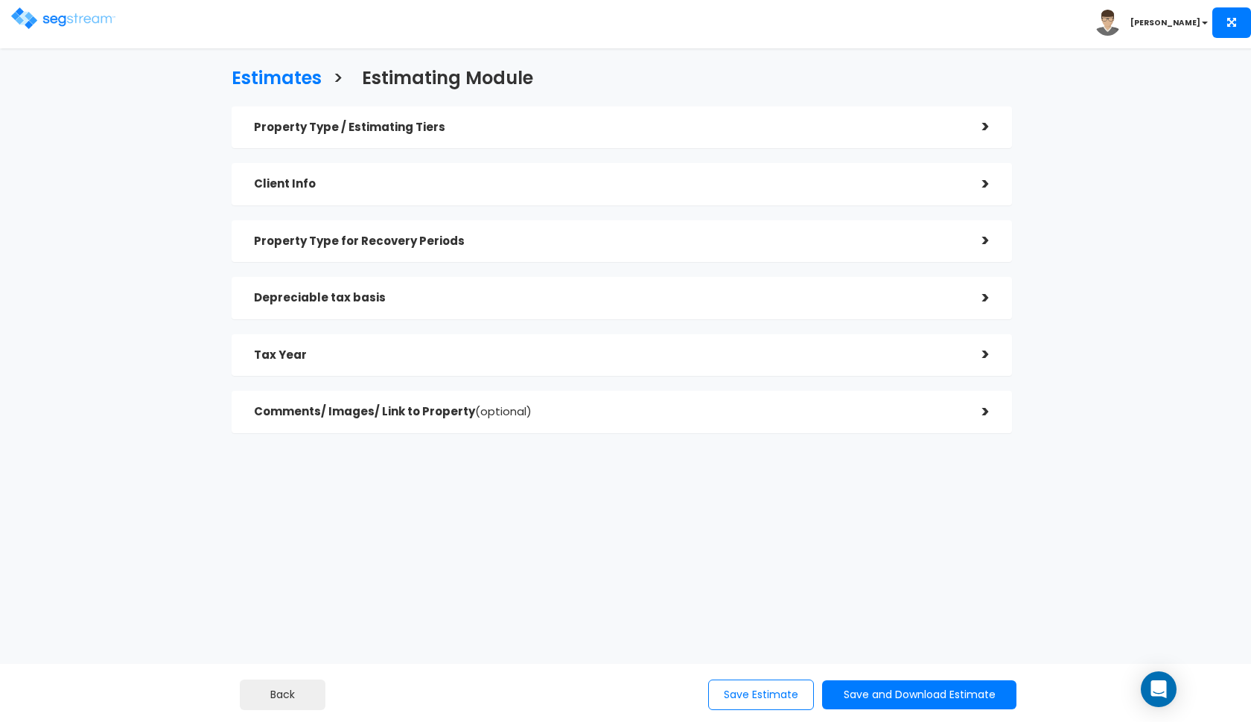
click at [717, 302] on h5 "Depreciable tax basis" at bounding box center [607, 298] width 706 height 13
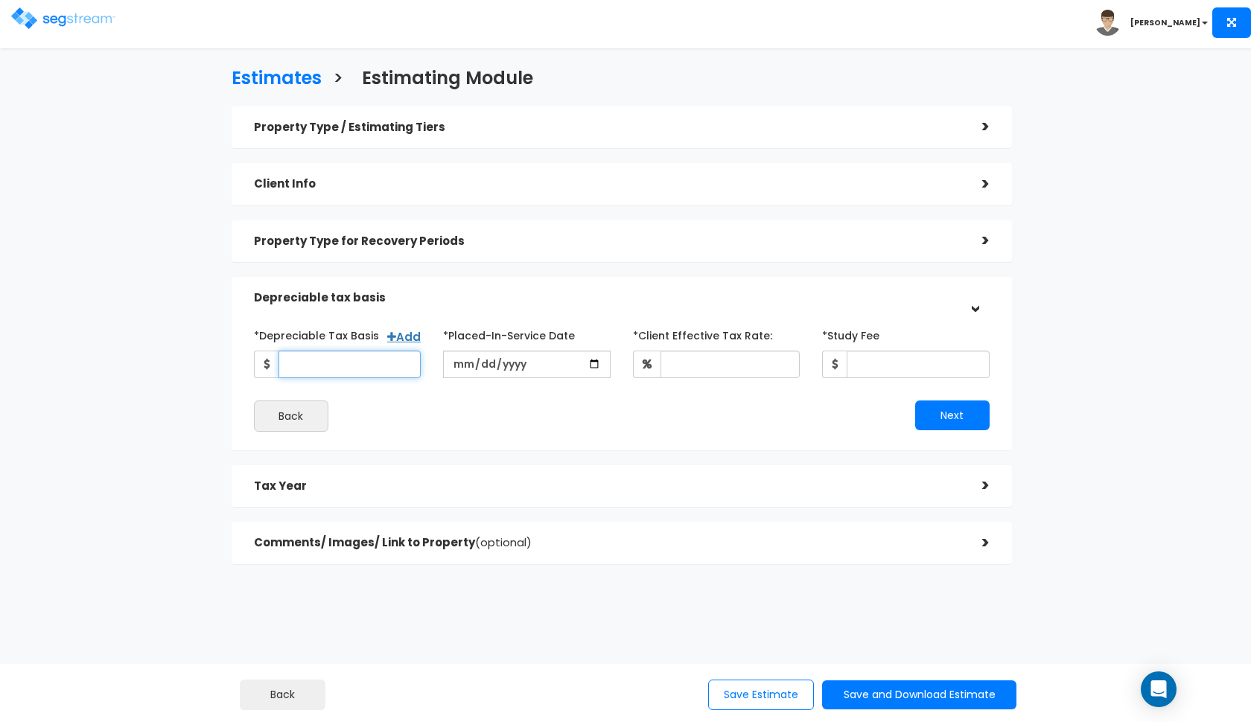
click at [364, 367] on input "*Depreciable Tax Basis" at bounding box center [350, 365] width 143 height 28
type input "467,415"
click at [465, 362] on input "date" at bounding box center [527, 365] width 168 height 28
type input "[DATE]"
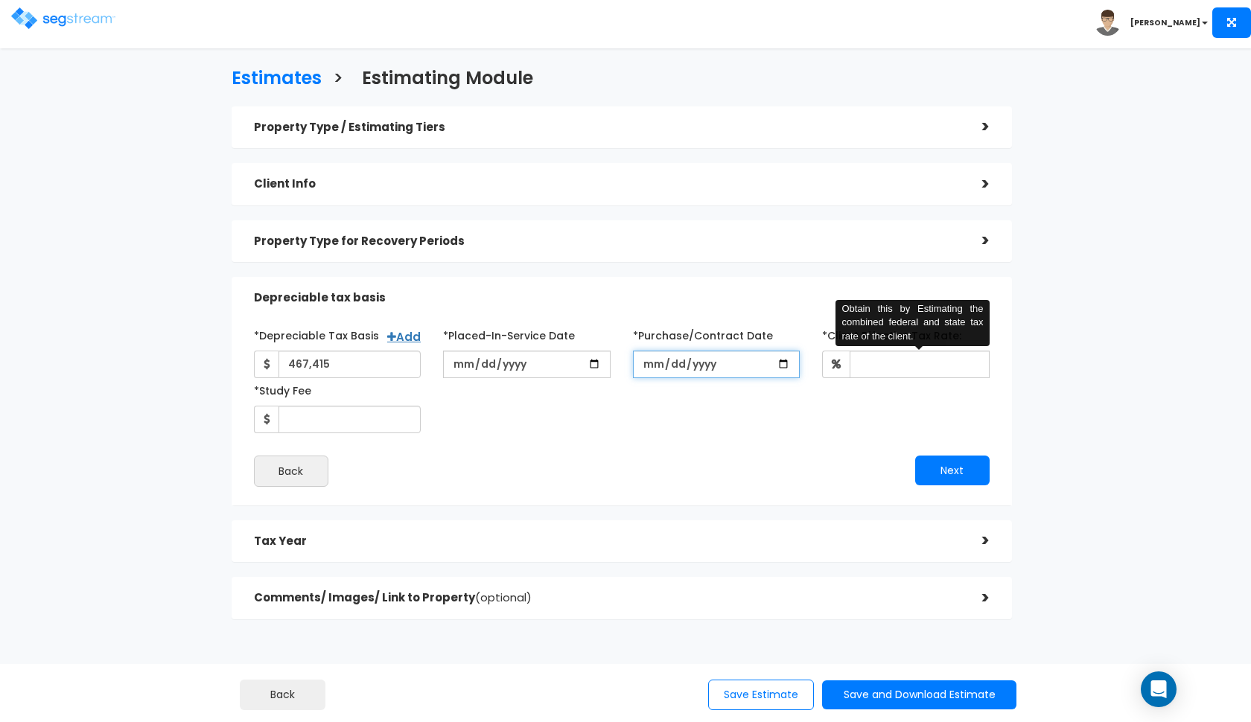
click at [642, 372] on input "*Purchase/Contract Date" at bounding box center [717, 365] width 168 height 28
type input "[DATE]"
click at [857, 363] on input "*Client Effective Tax Rate:" at bounding box center [920, 365] width 140 height 28
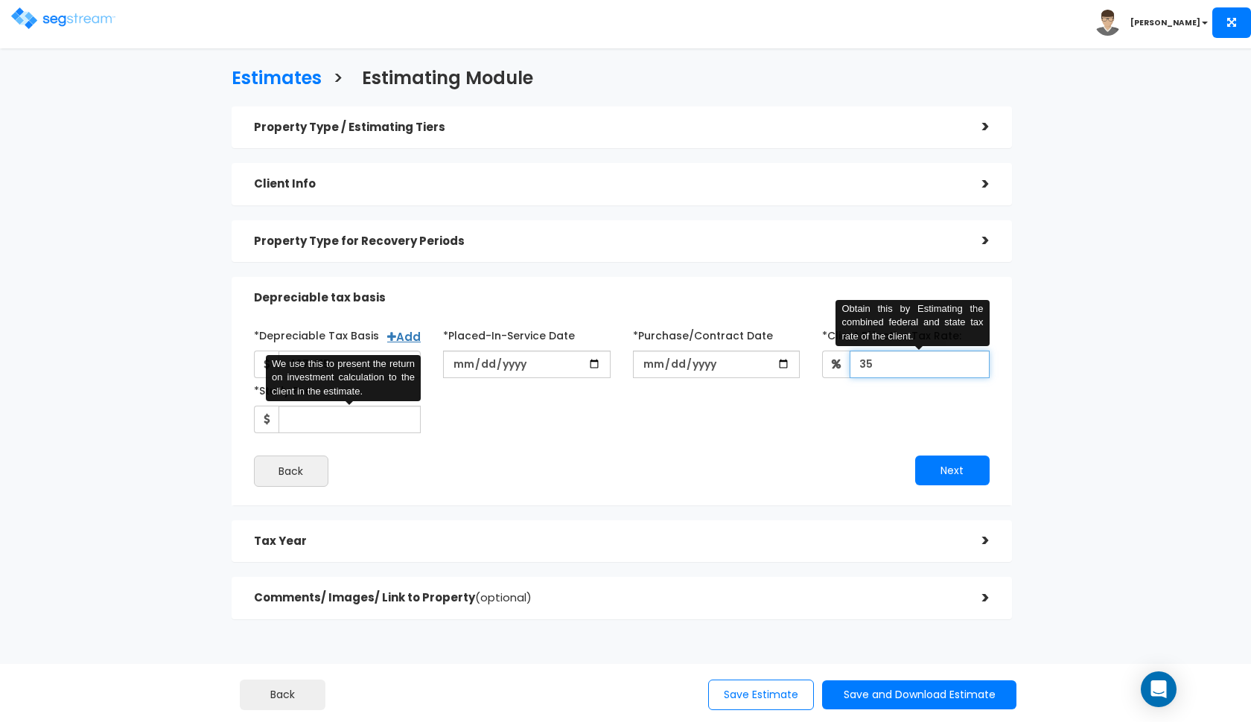
type input "35"
click at [295, 412] on input "*Study Fee" at bounding box center [350, 420] width 143 height 28
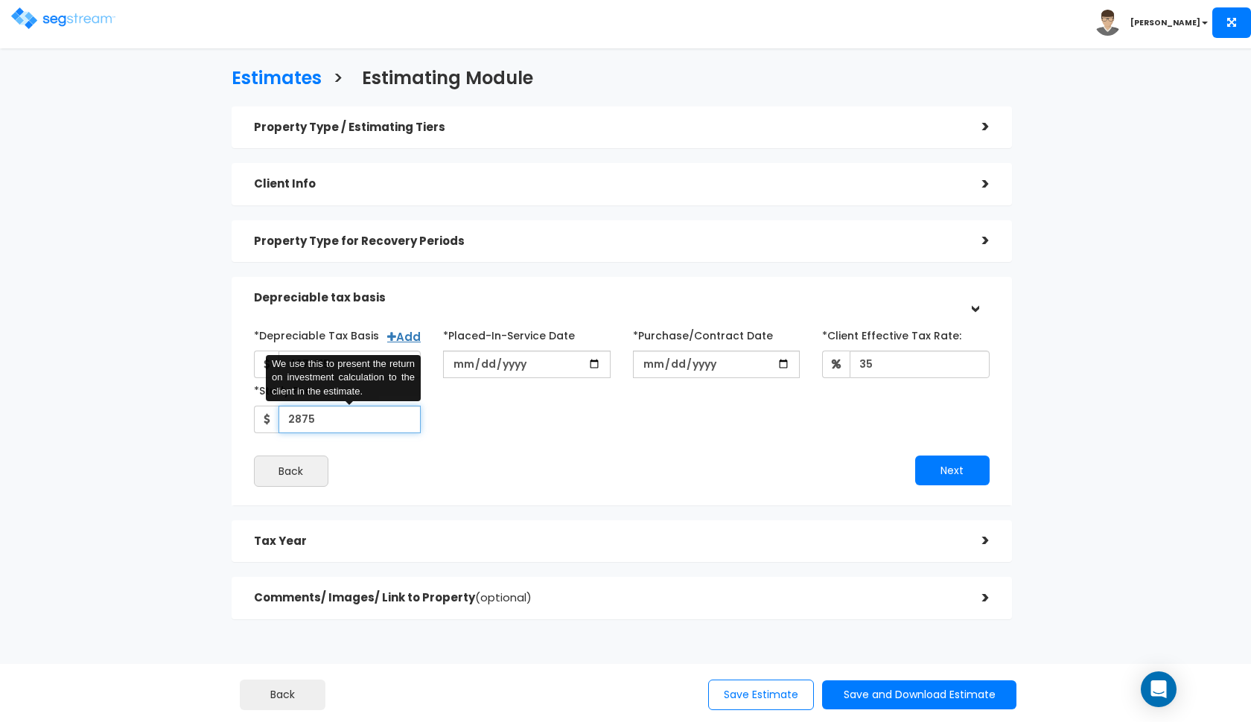
type input "2,875"
click at [942, 478] on button "Next" at bounding box center [952, 471] width 74 height 30
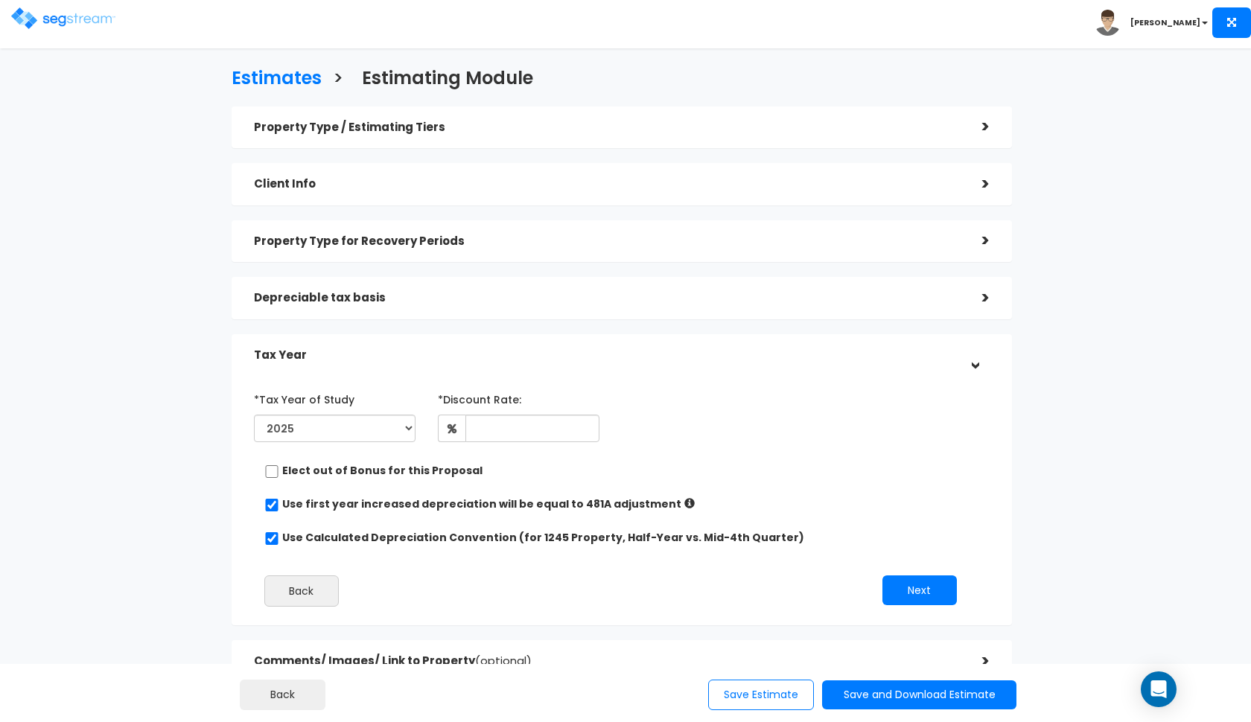
click at [789, 247] on div "Property Type for Recovery Periods" at bounding box center [607, 242] width 706 height 28
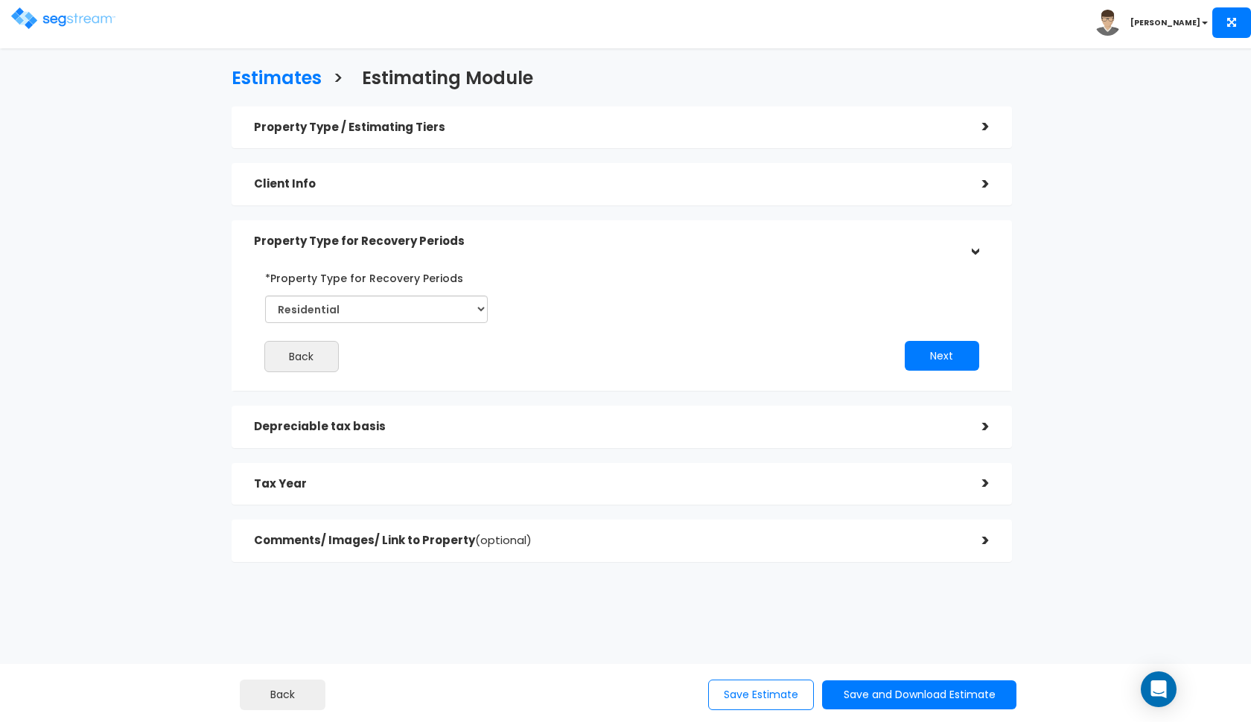
click at [789, 247] on div "Property Type for Recovery Periods" at bounding box center [607, 242] width 706 height 28
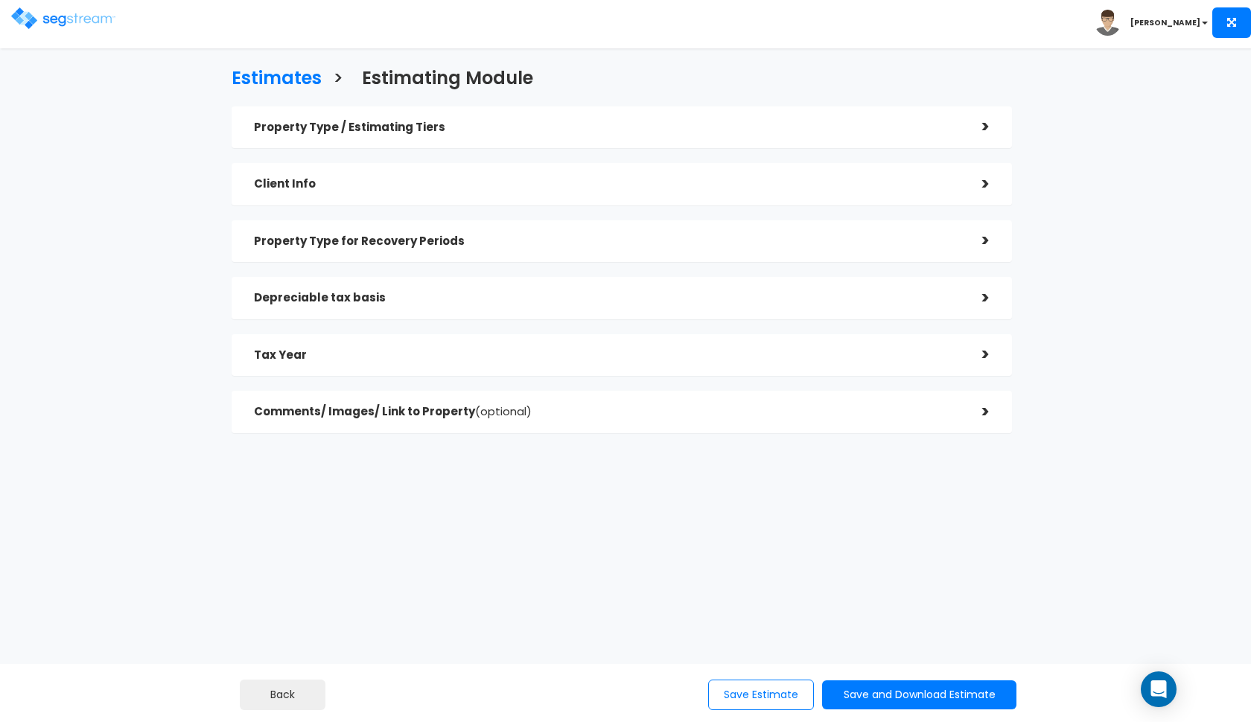
click at [748, 357] on h5 "Tax Year" at bounding box center [607, 355] width 706 height 13
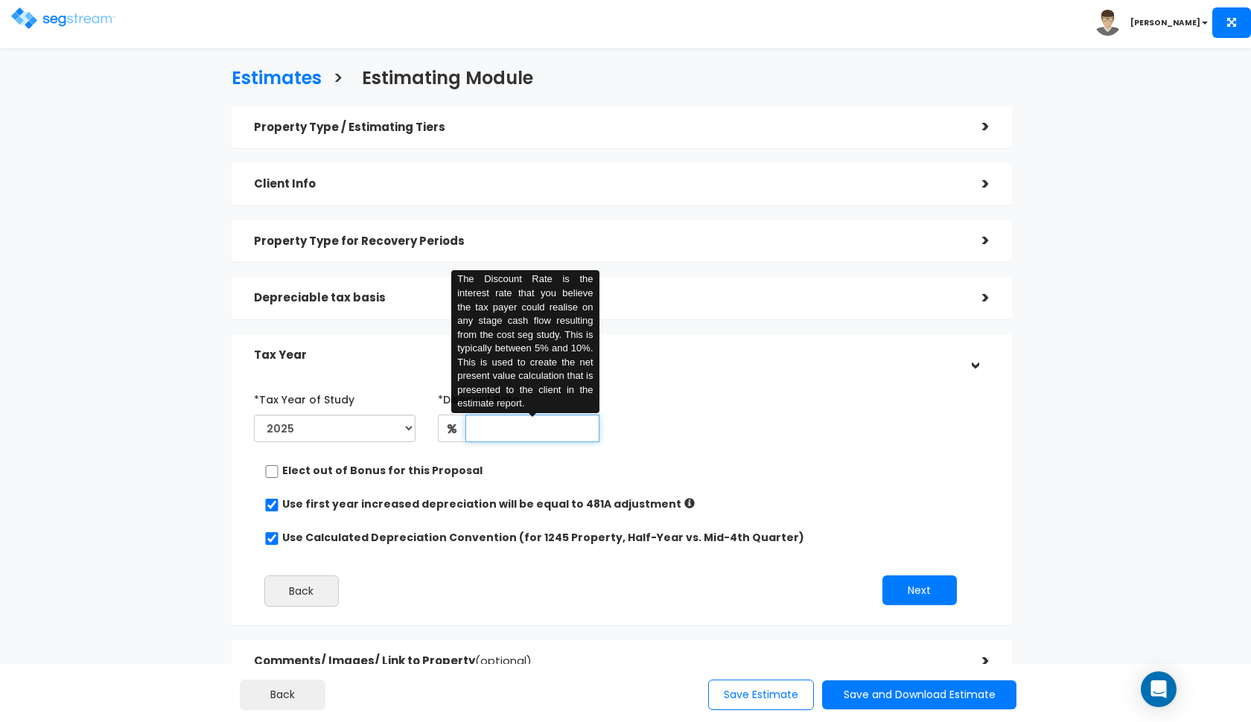
click at [509, 431] on input "text" at bounding box center [532, 429] width 134 height 28
type input "8"
click at [723, 439] on div "*Tax Year of Study 2025 2026 Prior Accumulated Depreciation" at bounding box center [611, 417] width 736 height 61
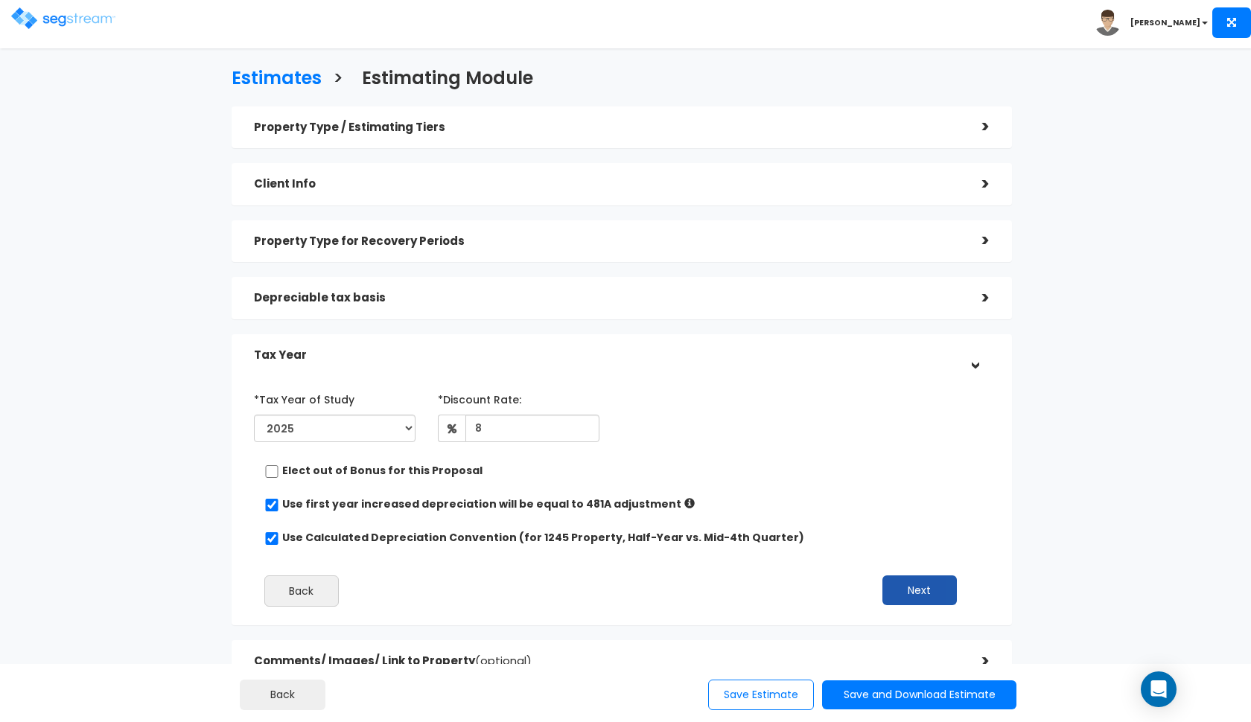
click at [917, 588] on button "Next" at bounding box center [920, 591] width 74 height 30
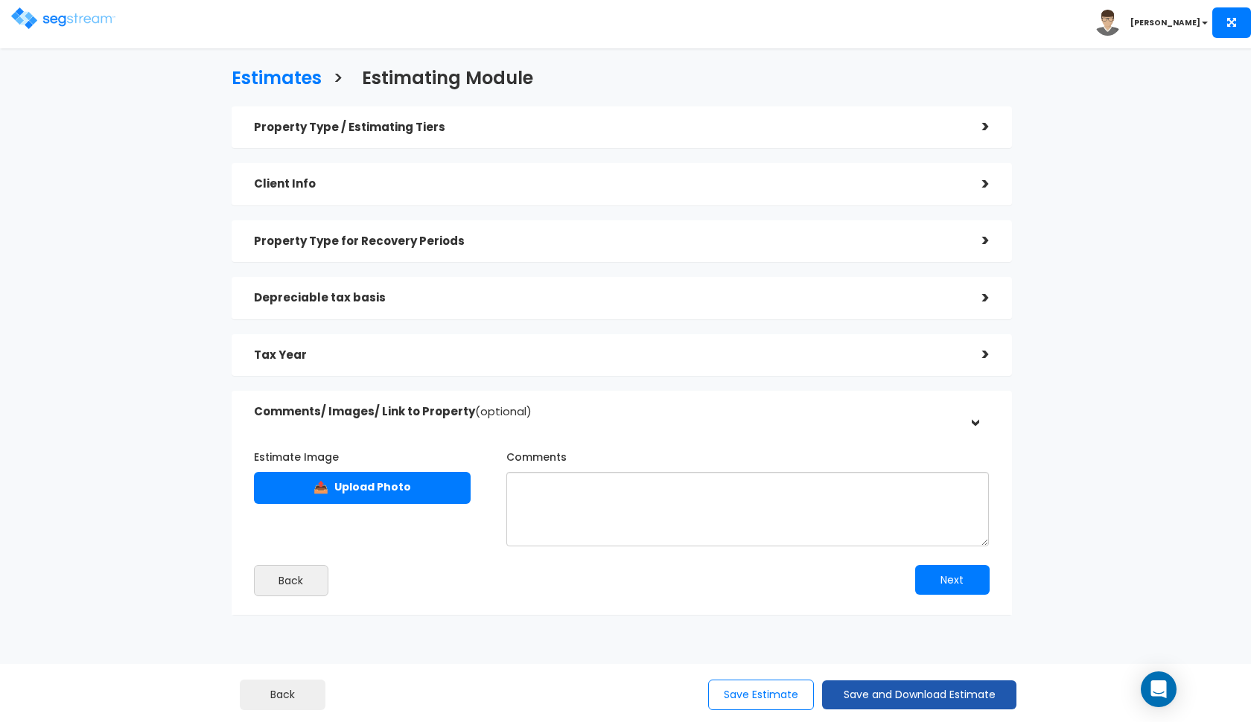
click at [877, 689] on button "Save and Download Estimate" at bounding box center [919, 695] width 194 height 29
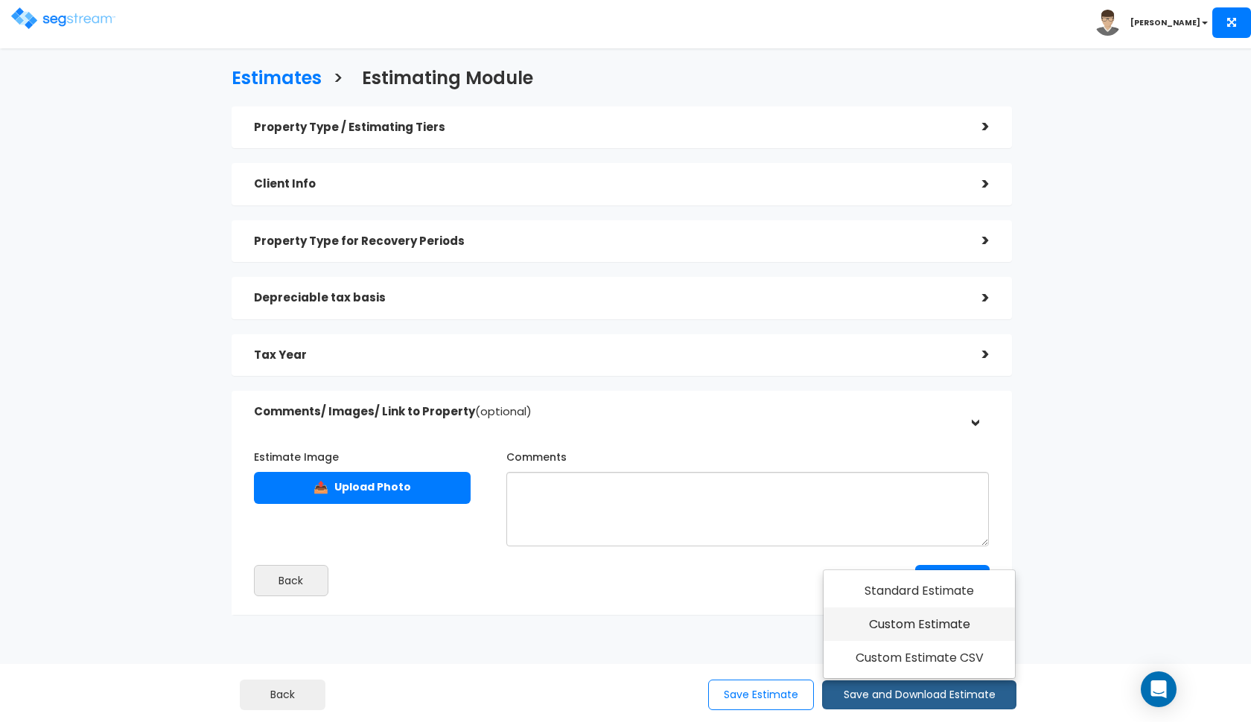
click at [912, 624] on link "Custom Estimate" at bounding box center [919, 625] width 191 height 34
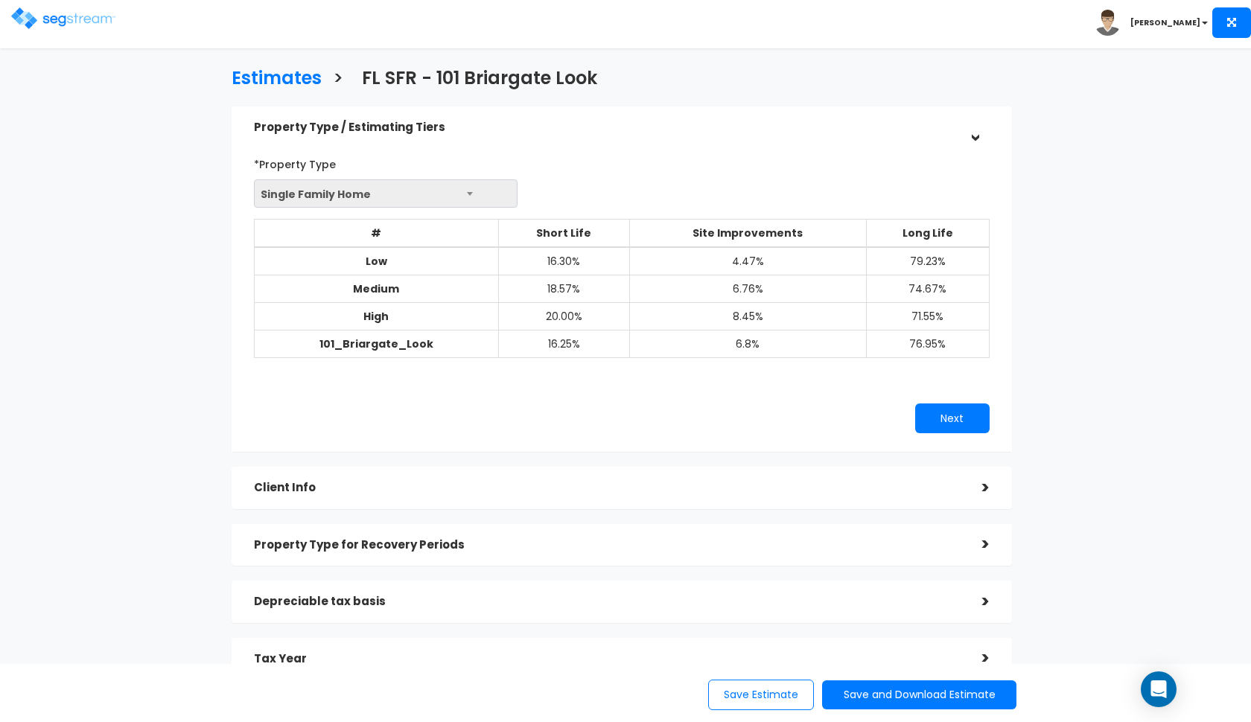
click at [624, 532] on div "Property Type for Recovery Periods" at bounding box center [607, 546] width 706 height 28
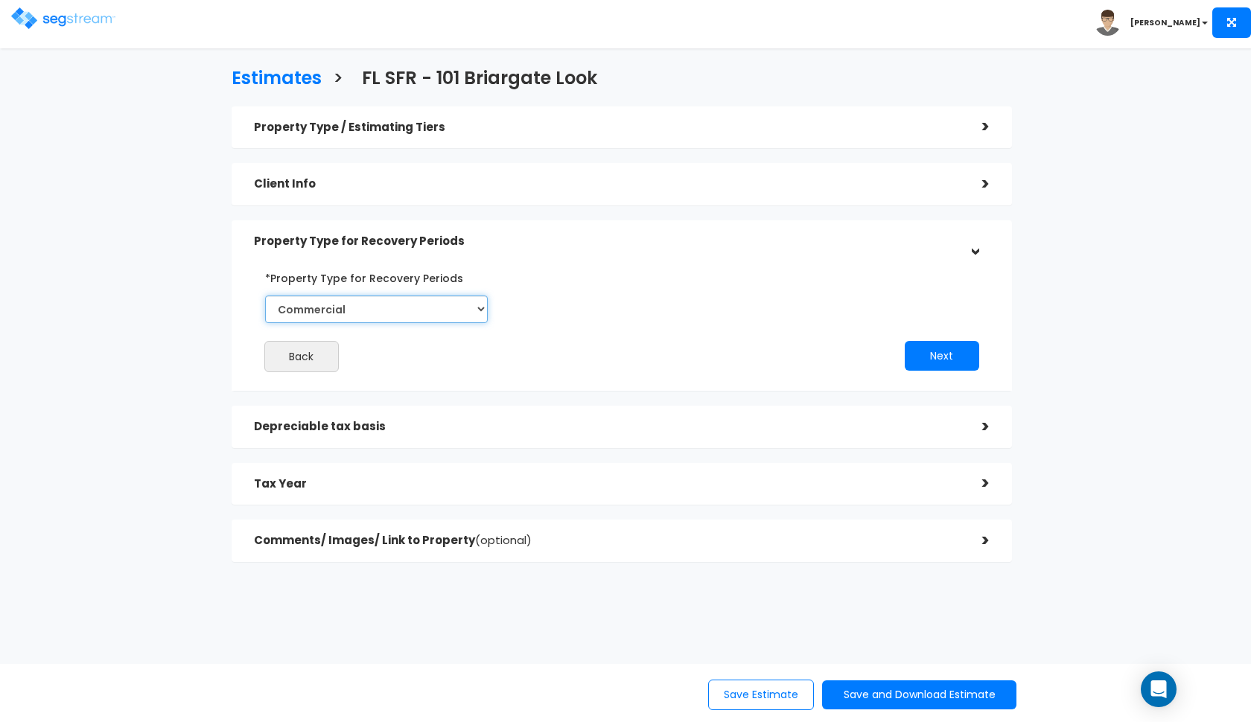
select select "Residential"
click at [703, 267] on div "Back Next" at bounding box center [622, 319] width 758 height 106
click at [795, 546] on div "Comments/ Images/ Link to Property (optional)" at bounding box center [607, 541] width 706 height 28
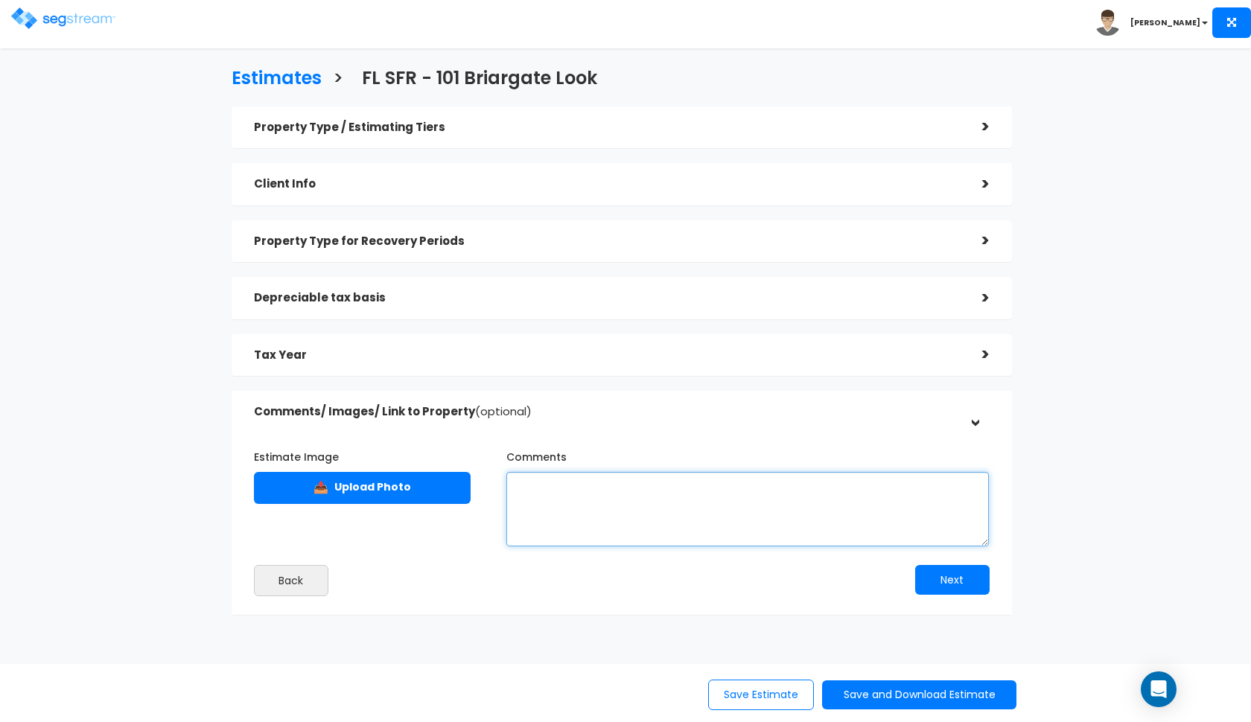
click at [714, 521] on textarea "Comments" at bounding box center [747, 509] width 483 height 74
type textarea "a purchase price of $549,900 and a land value ratio of 15%."
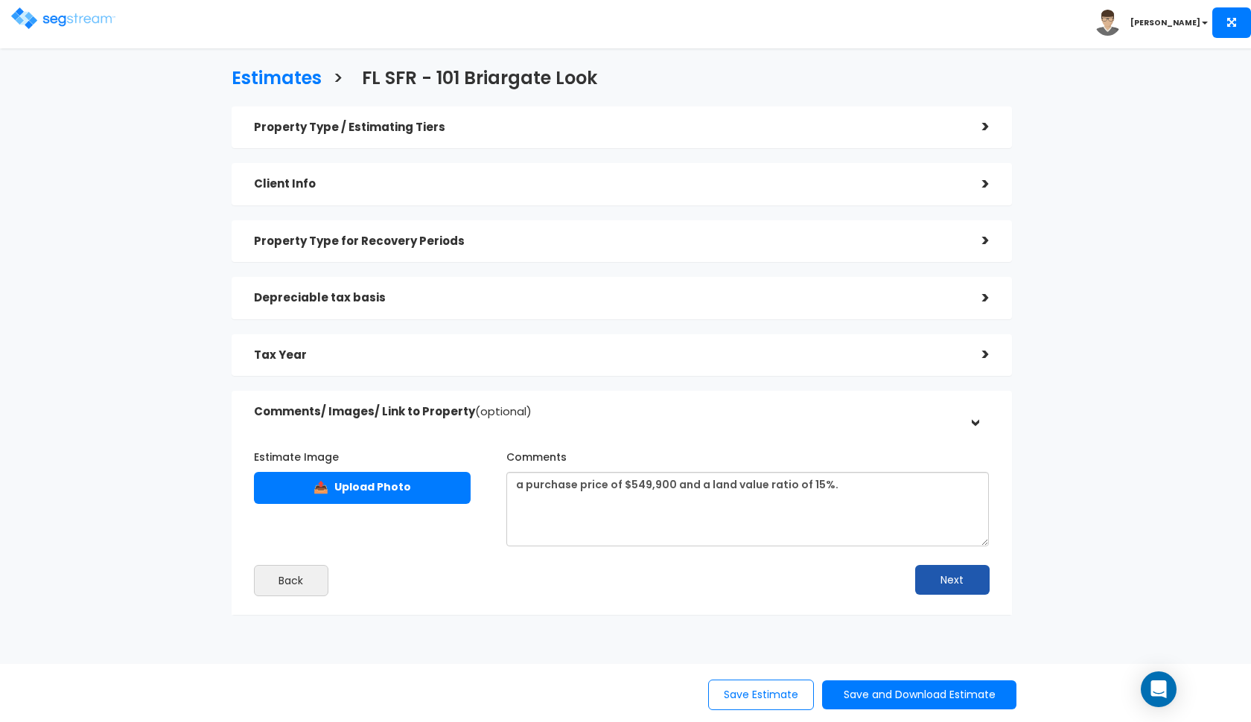
click at [958, 579] on button "Next" at bounding box center [952, 580] width 74 height 30
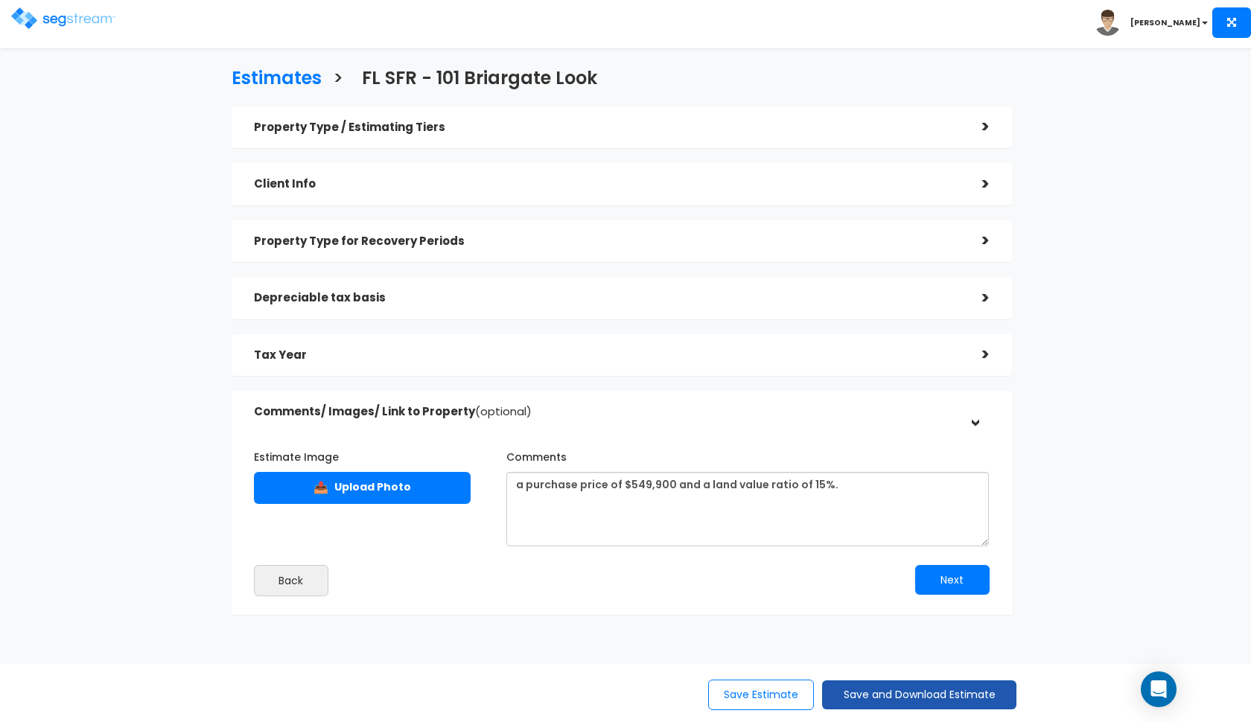
click at [886, 690] on button "Save and Download Estimate" at bounding box center [919, 695] width 194 height 29
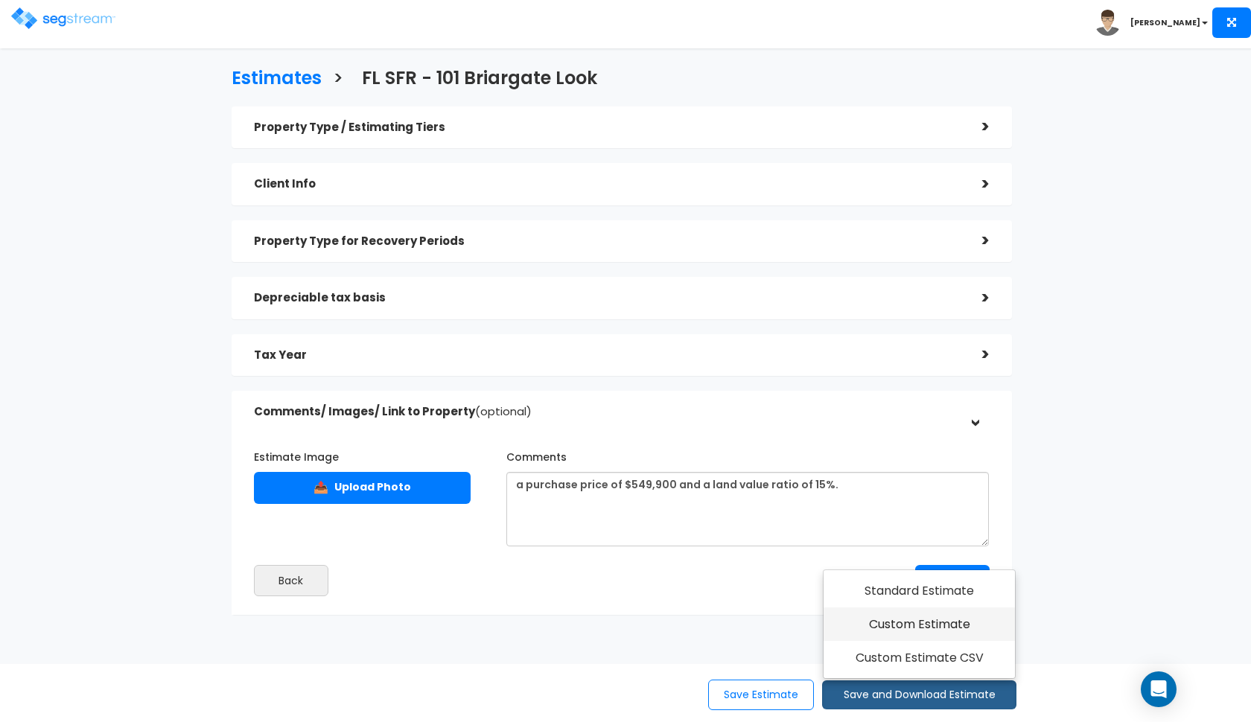
click at [927, 623] on link "Custom Estimate" at bounding box center [919, 625] width 191 height 34
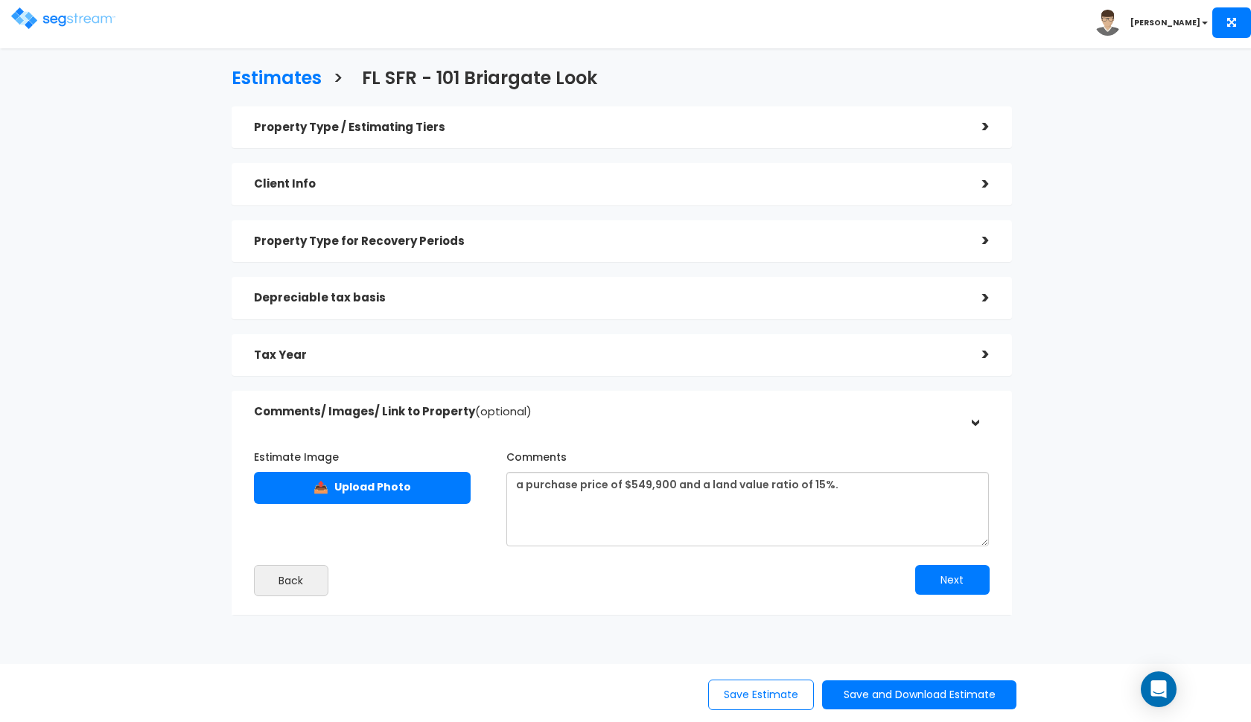
click at [59, 22] on img at bounding box center [63, 18] width 104 height 22
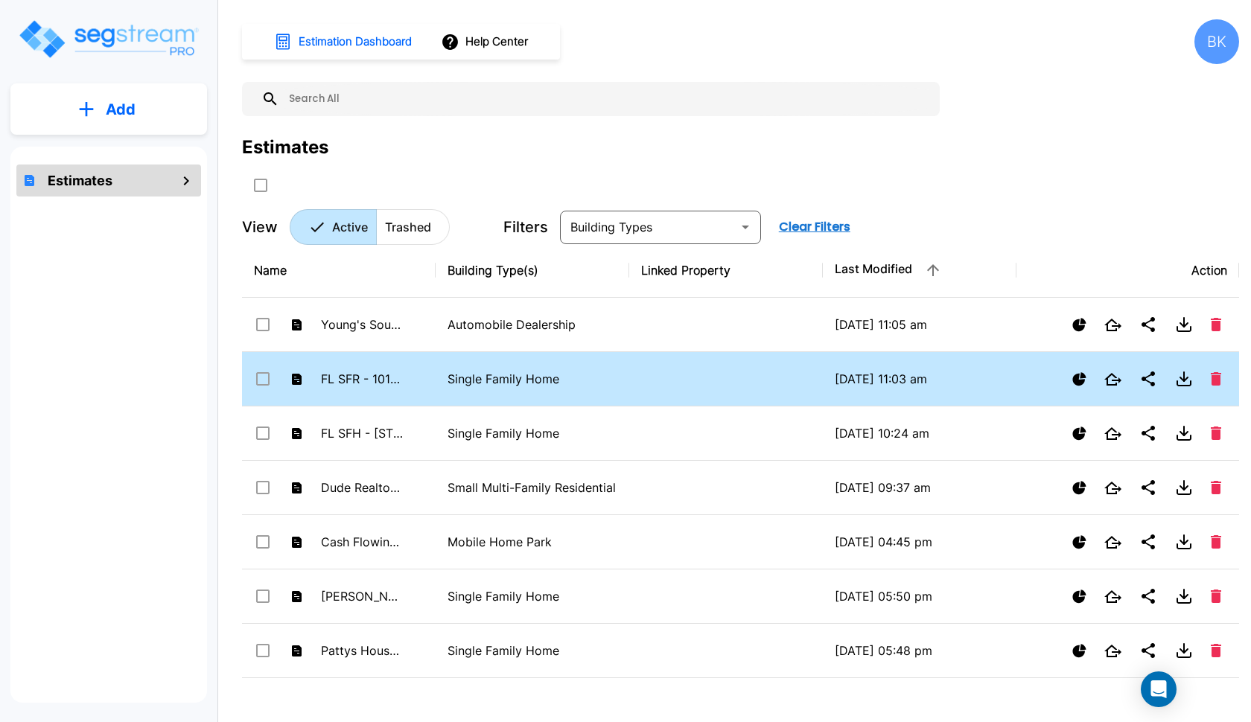
click at [414, 385] on td "FL SFR - 101 Briargate Look" at bounding box center [339, 379] width 194 height 54
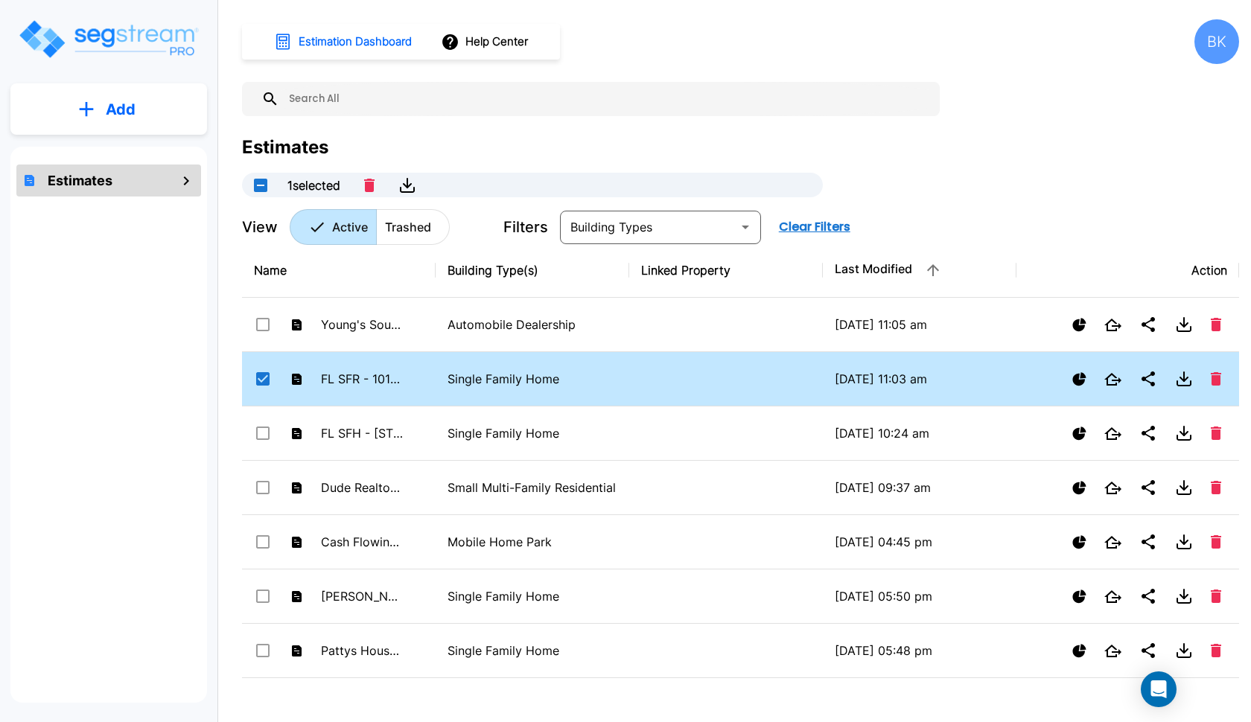
click at [414, 385] on td "FL SFR - 101 Briargate Look" at bounding box center [339, 379] width 194 height 54
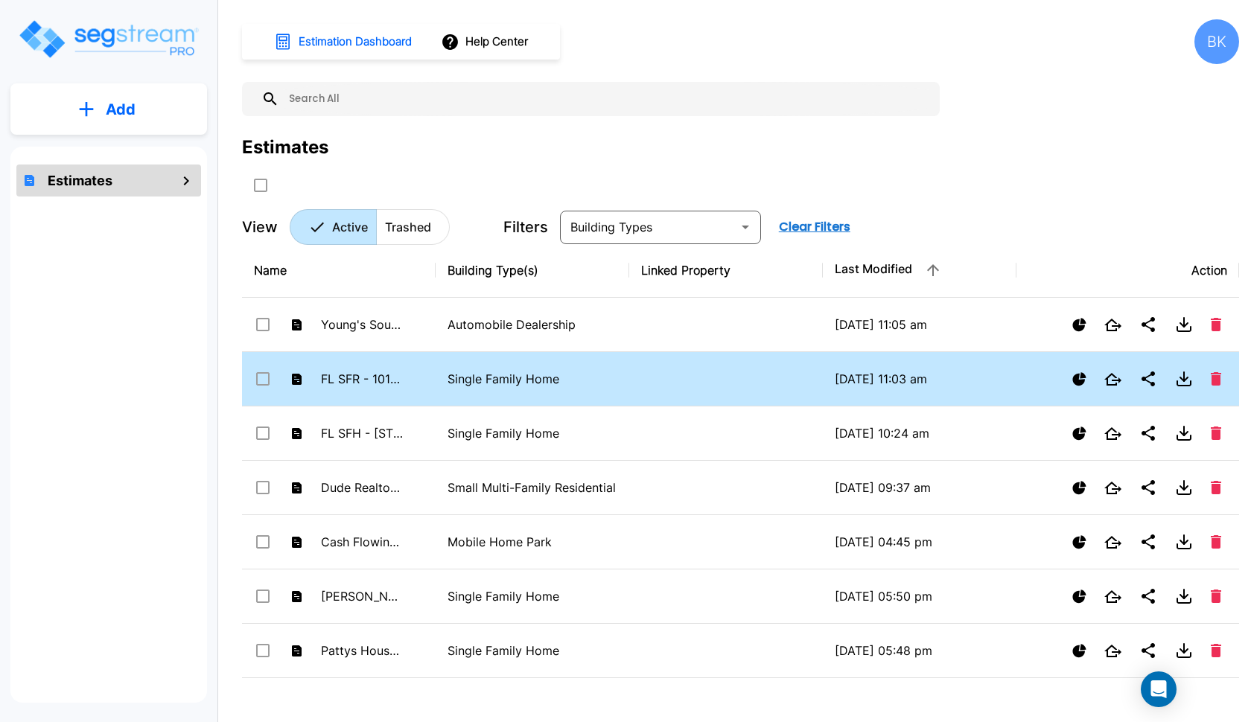
checkbox input "false"
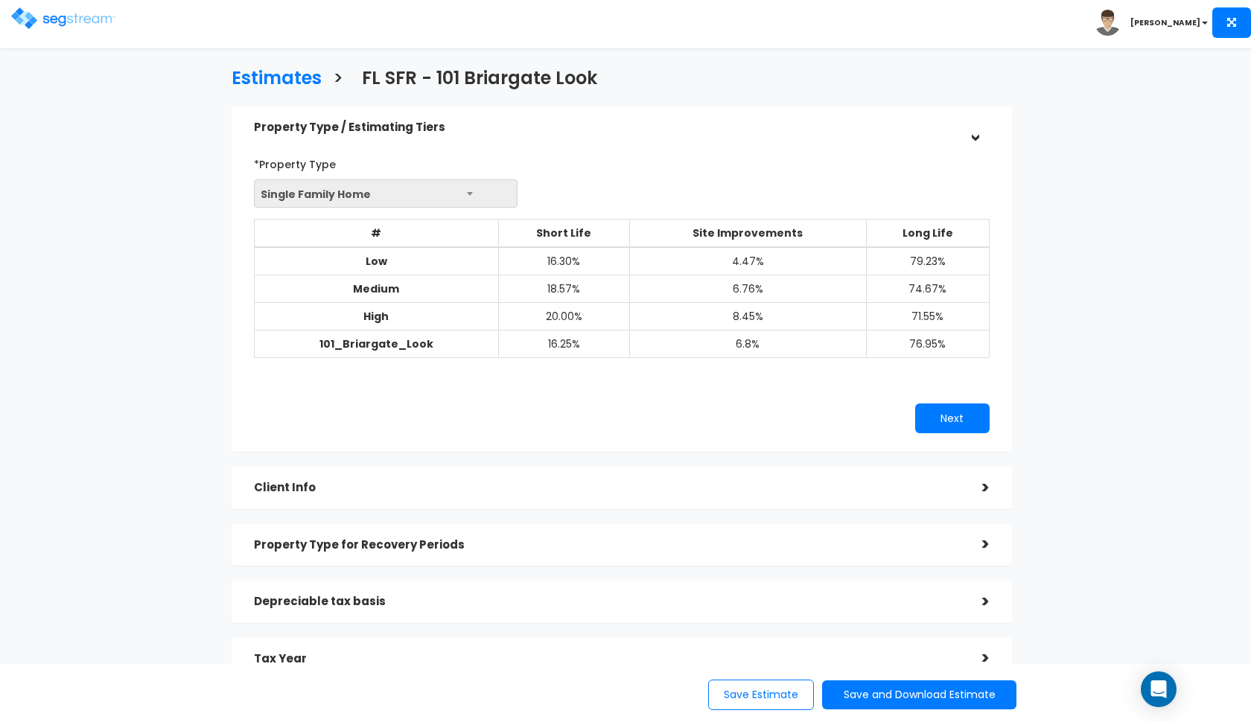
click at [625, 539] on h5 "Property Type for Recovery Periods" at bounding box center [607, 545] width 706 height 13
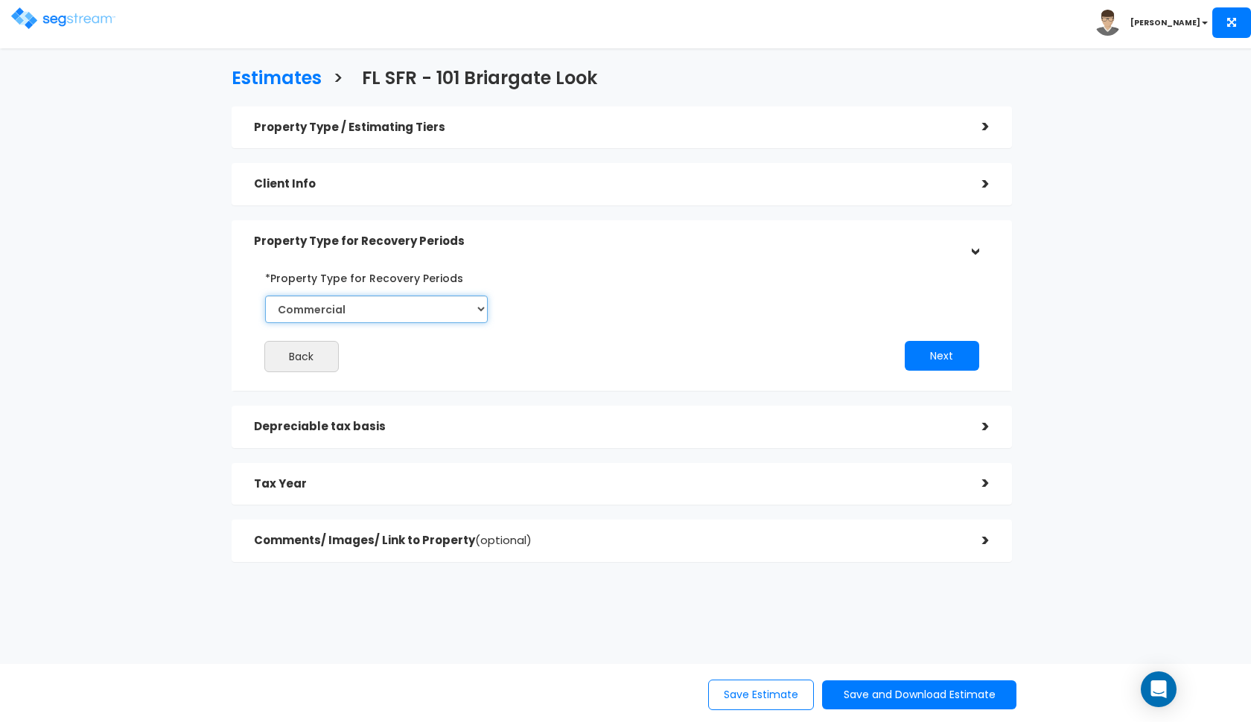
select select "Residential"
click at [716, 240] on h5 "Property Type for Recovery Periods" at bounding box center [607, 241] width 706 height 13
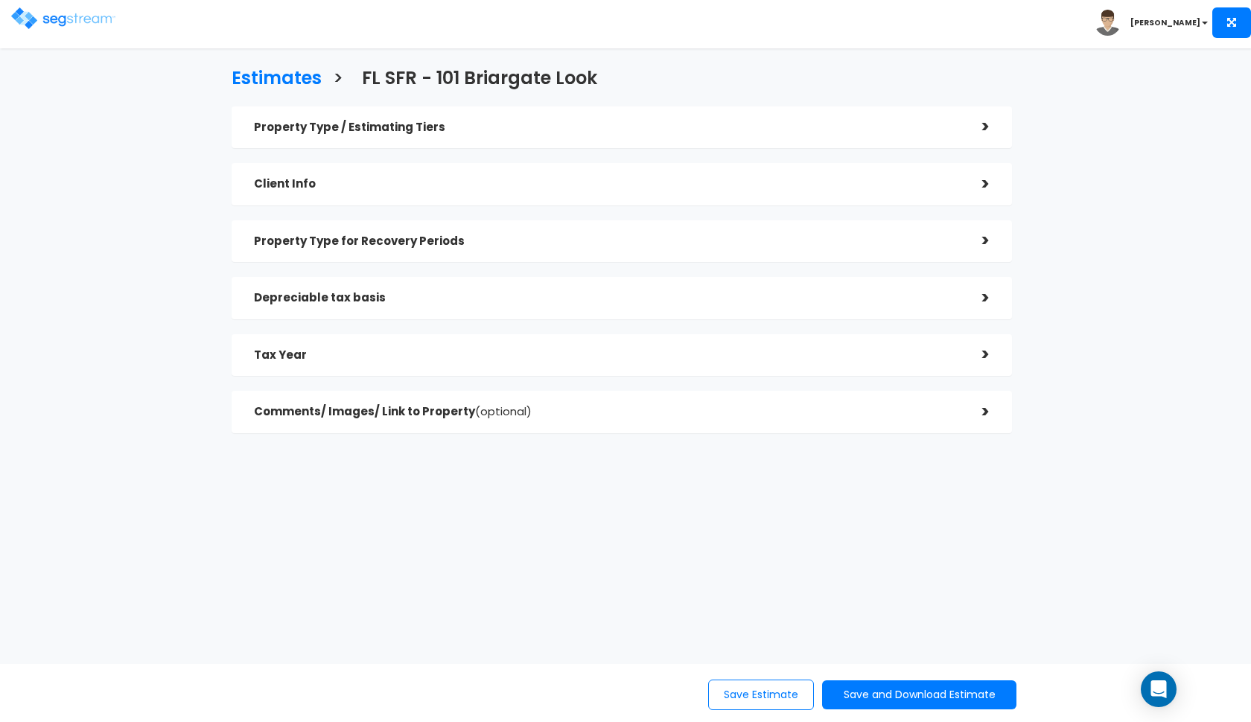
click at [661, 293] on h5 "Depreciable tax basis" at bounding box center [607, 298] width 706 height 13
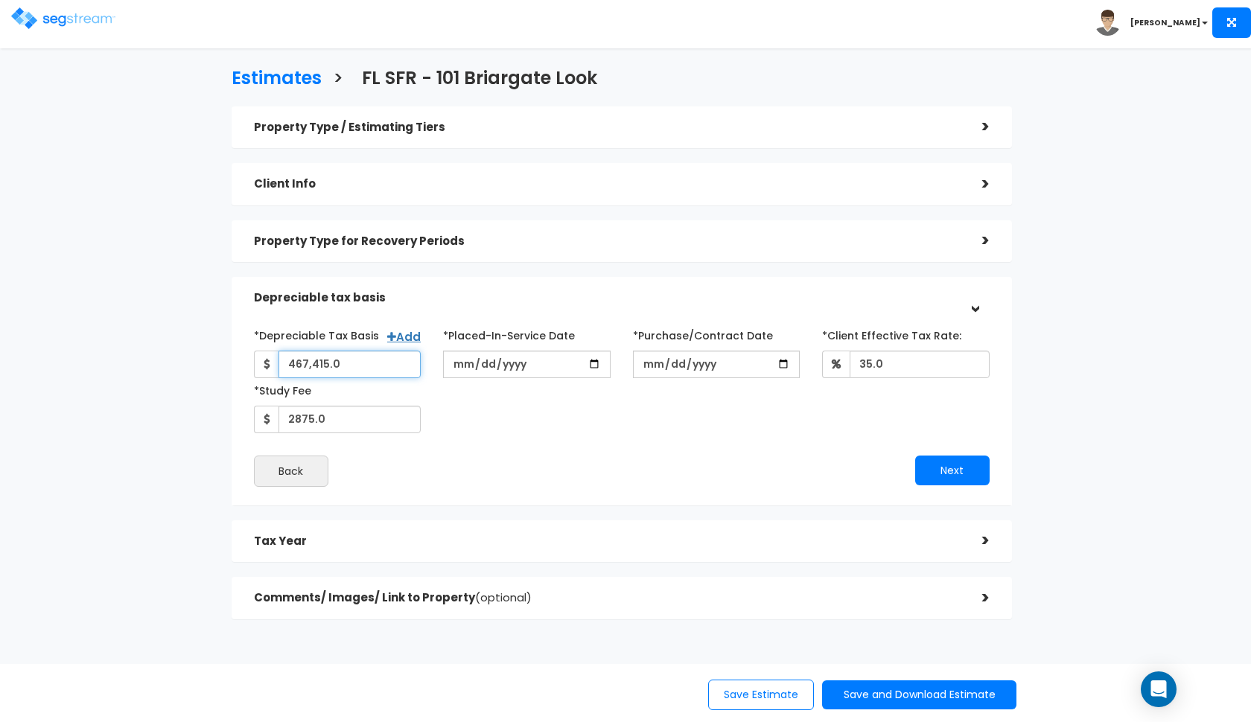
click at [310, 363] on input "467,415.0" at bounding box center [350, 365] width 143 height 28
type input "450,500"
click at [462, 425] on div "*Depreciable Tax Basis Add 450,500 *Placed-In-Service Date" at bounding box center [622, 378] width 758 height 110
click at [946, 474] on button "Next" at bounding box center [952, 471] width 74 height 30
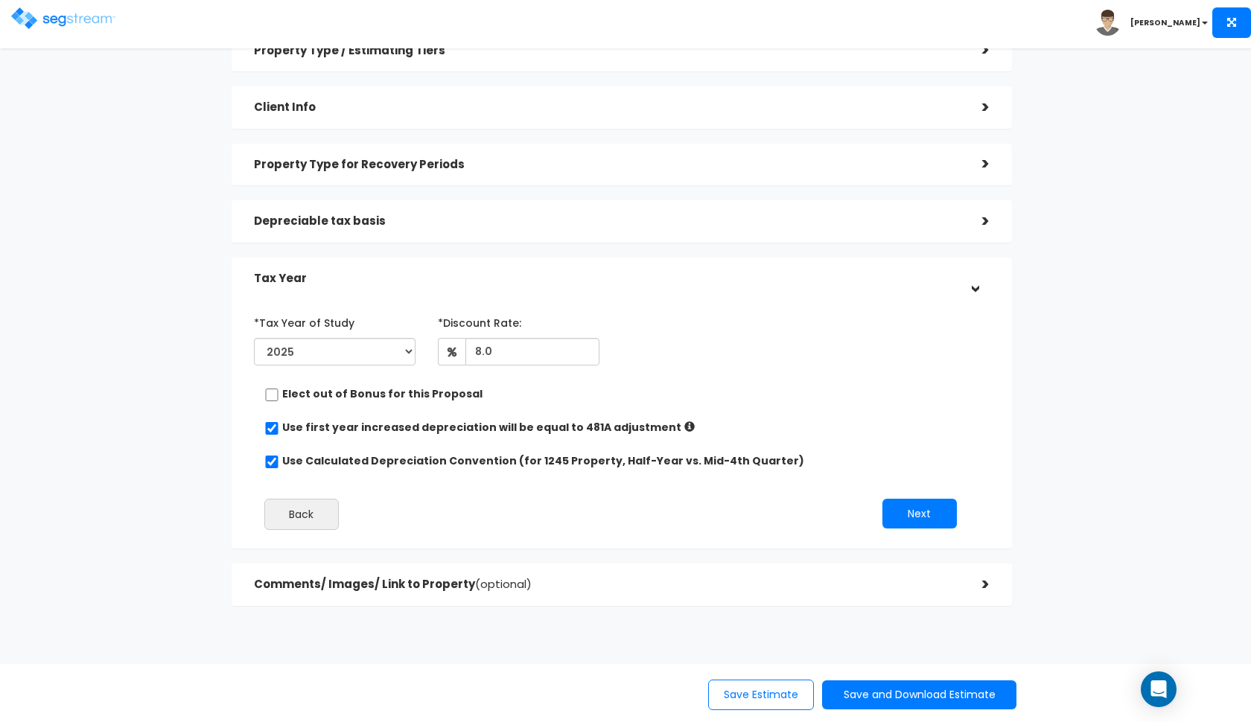
click at [778, 582] on h5 "Comments/ Images/ Link to Property (optional)" at bounding box center [607, 585] width 706 height 13
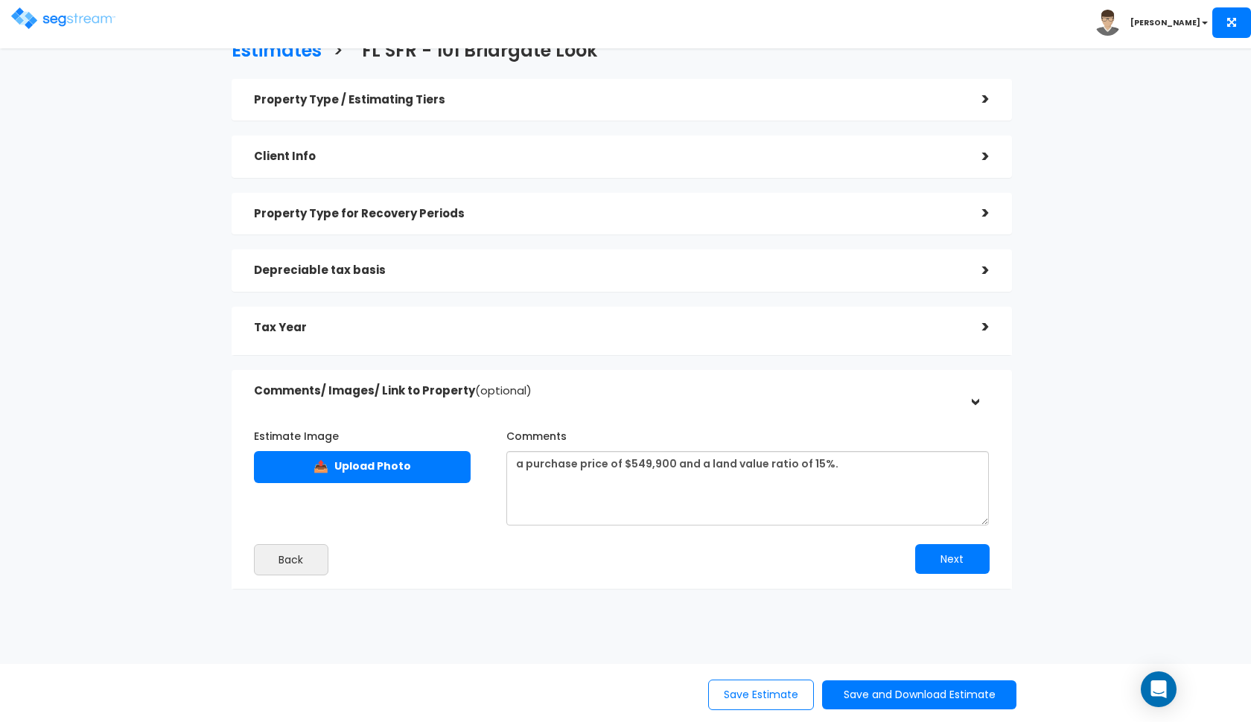
scroll to position [23, 0]
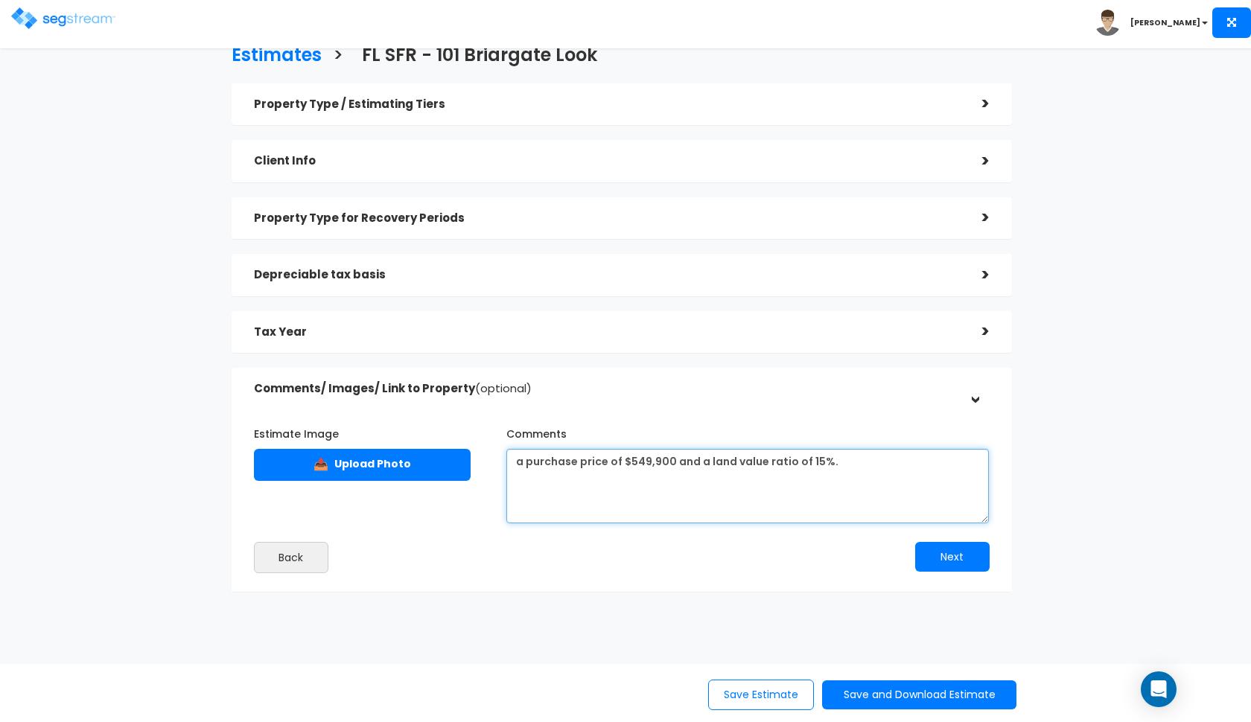
click at [645, 455] on textarea "a purchase price of $549,900 and a land value ratio of 15%." at bounding box center [747, 486] width 483 height 74
type textarea "a purchase price of $530,000 and a land value ratio of 15%."
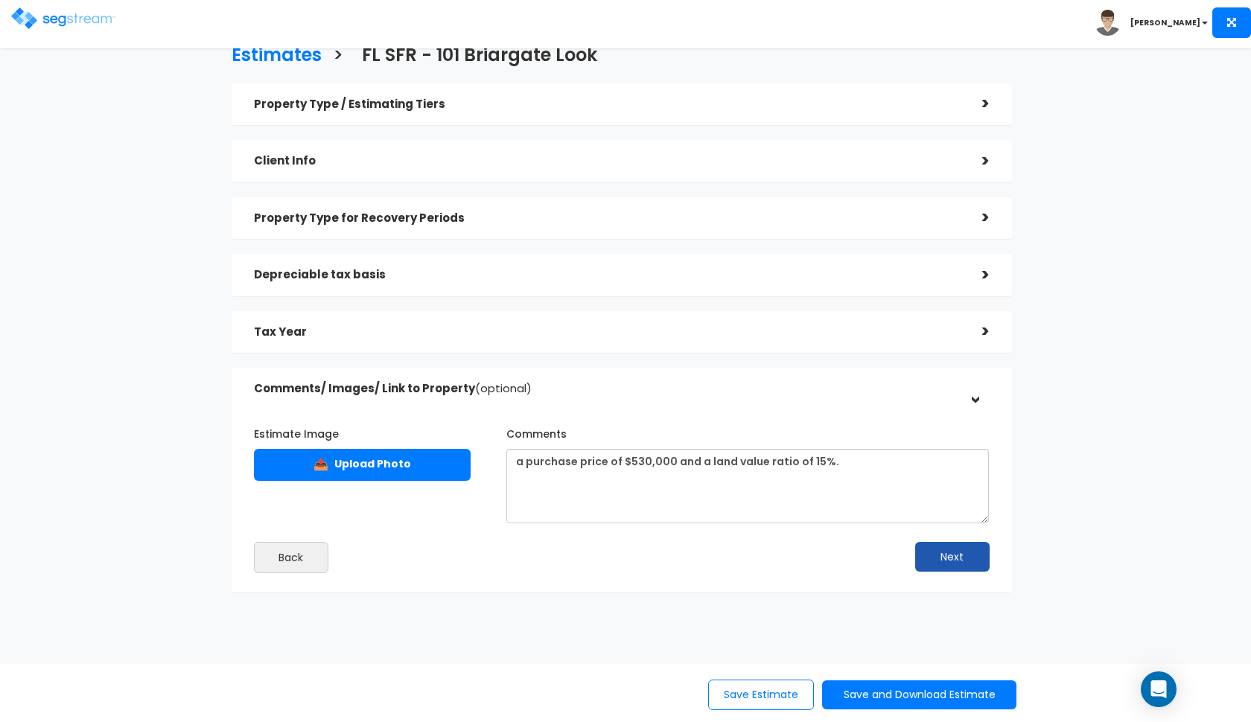
click at [941, 550] on button "Next" at bounding box center [952, 557] width 74 height 30
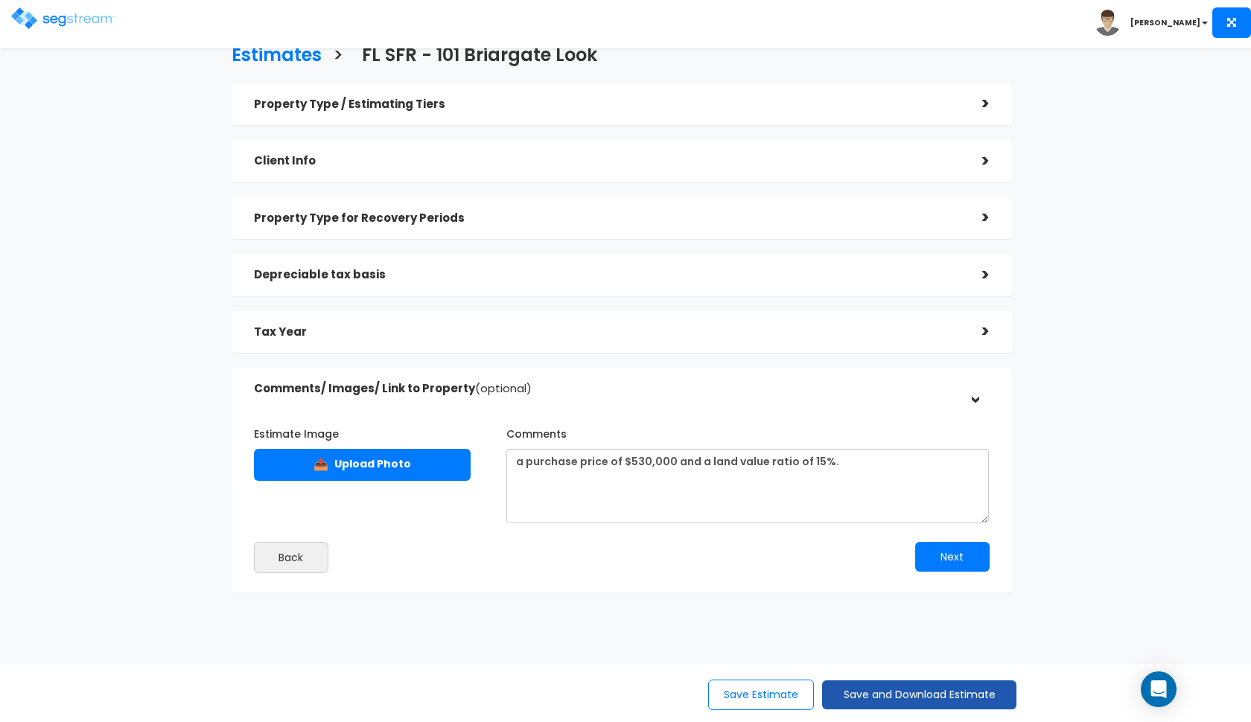
click at [868, 696] on button "Save and Download Estimate" at bounding box center [919, 695] width 194 height 29
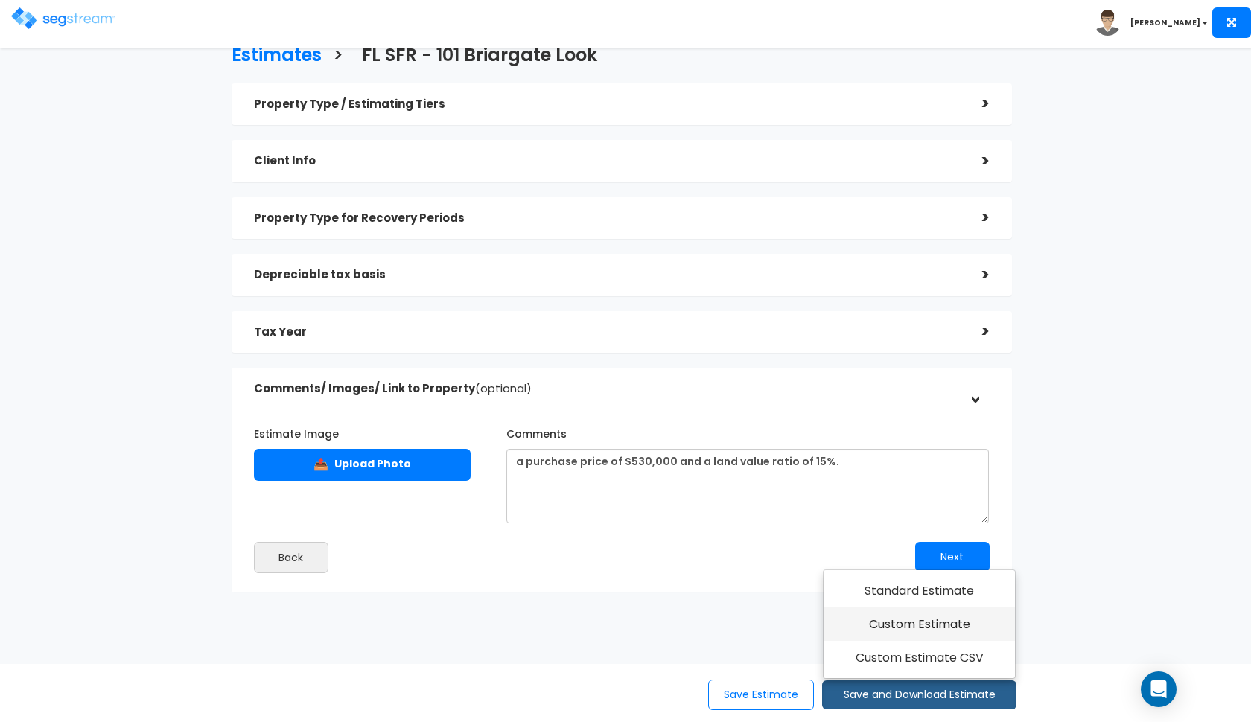
click at [925, 630] on link "Custom Estimate" at bounding box center [919, 625] width 191 height 34
